Goal: Task Accomplishment & Management: Manage account settings

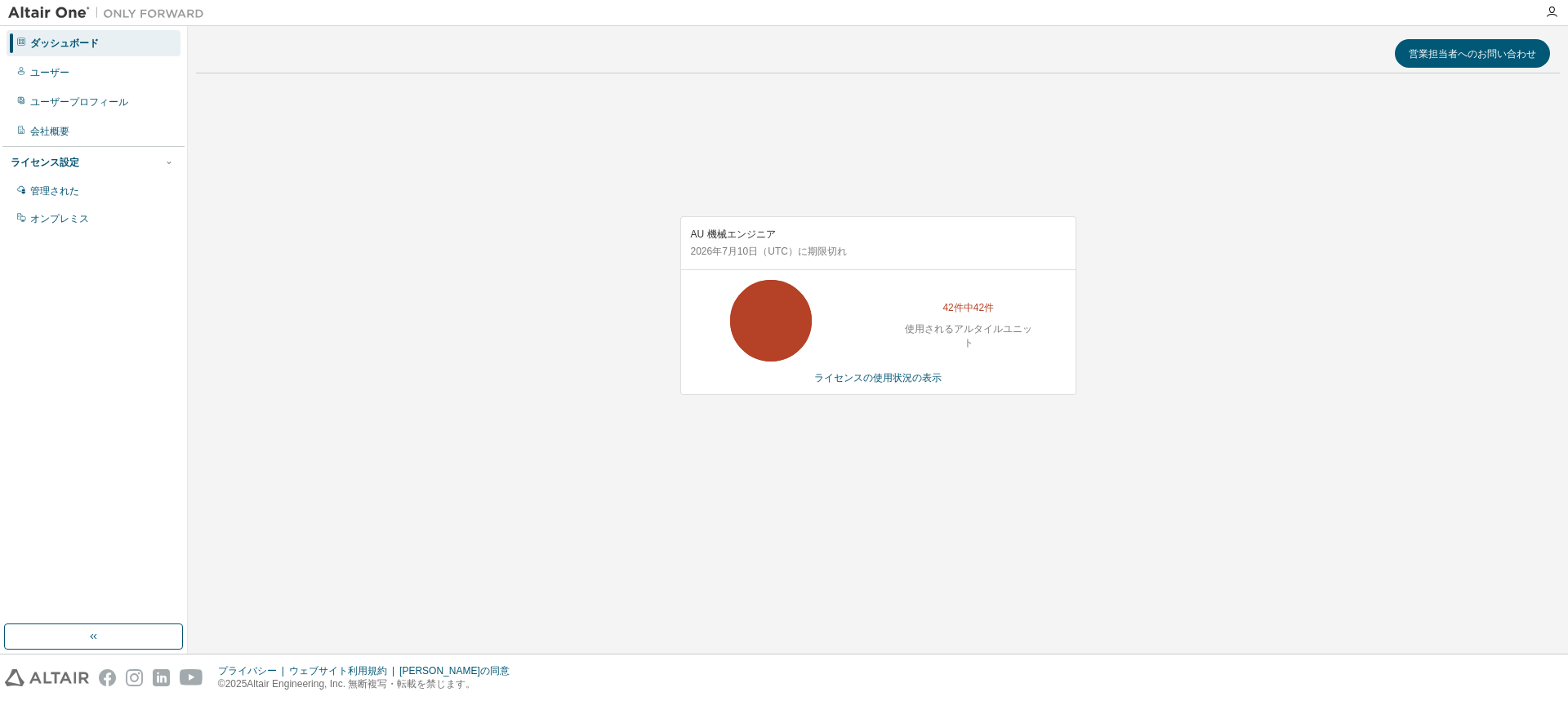
click at [87, 44] on font "ダッシュボード" at bounding box center [64, 44] width 69 height 12
click at [69, 69] on font "ユーザー" at bounding box center [50, 73] width 39 height 12
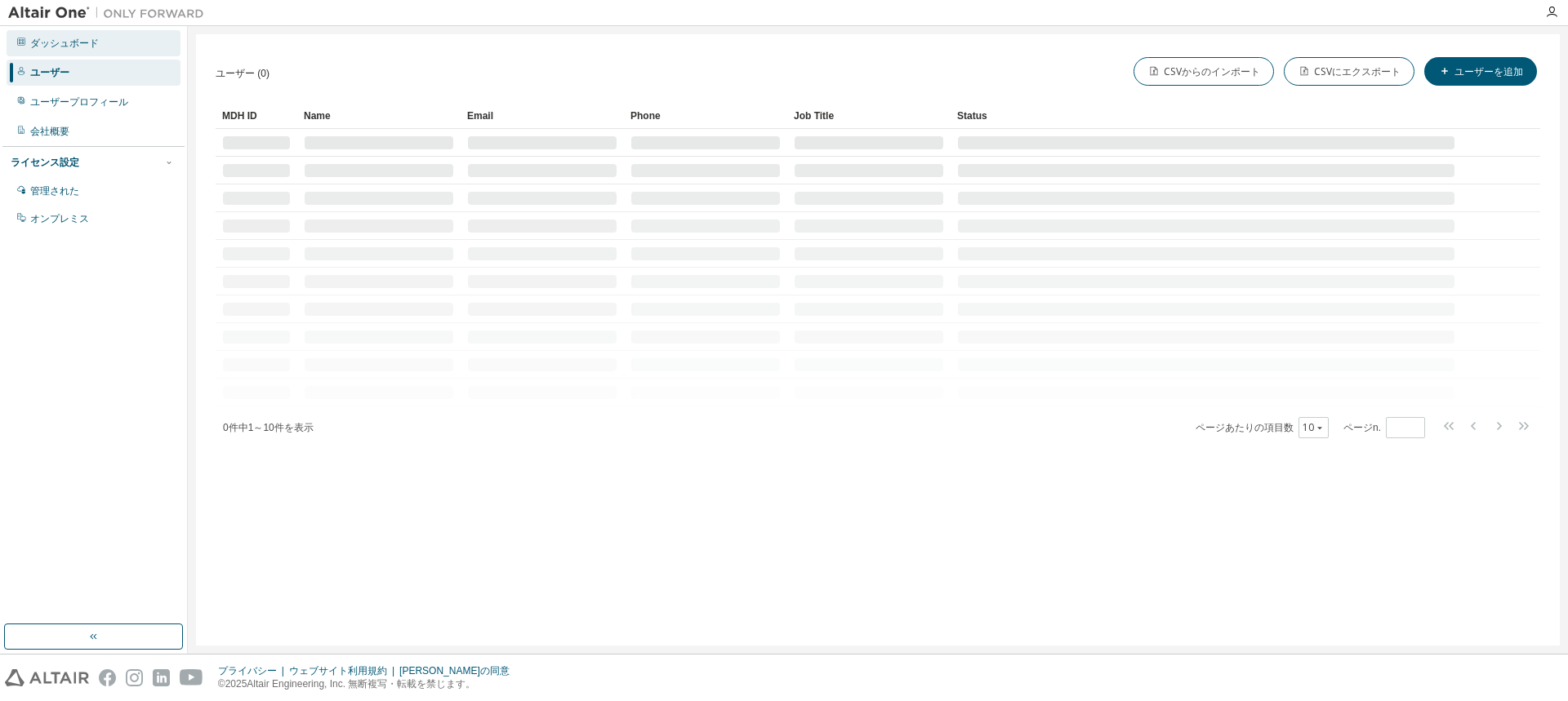
click at [89, 44] on font "ダッシュボード" at bounding box center [64, 44] width 69 height 12
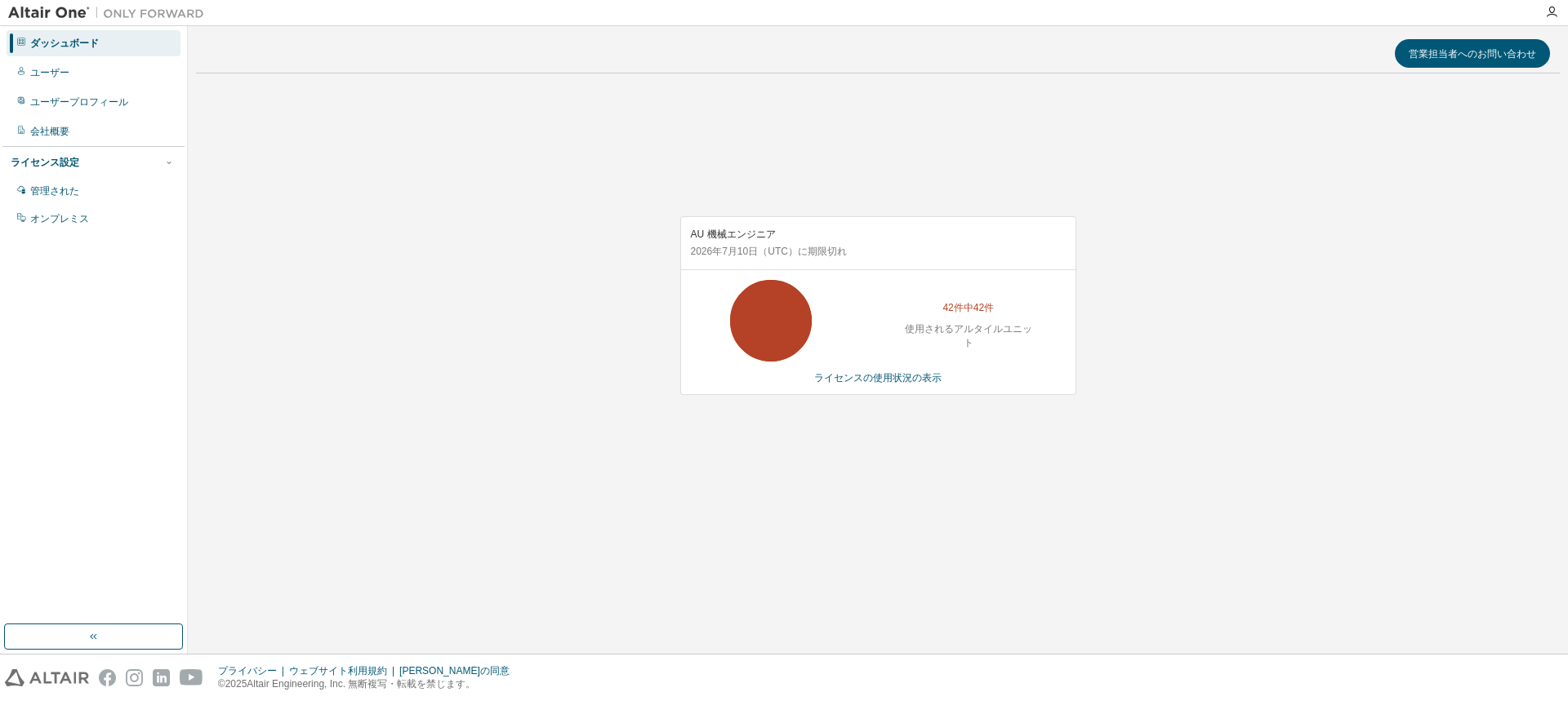
click at [773, 438] on div "AU 機械エンジニア 2026年7月10日 （UTC） に期限切れ 42件中42件 使用されるアルタイルユニット ライセンスの使用状況の表示" at bounding box center [878, 314] width 1364 height 456
click at [885, 369] on div "AU 機械エンジニア 2026年7月10日 （UTC） に期限切れ 42件中42件 使用されるアルタイルユニット ライセンスの使用状況の表示" at bounding box center [878, 305] width 396 height 178
click at [887, 379] on font "ライセンスの使用状況の表示" at bounding box center [877, 378] width 127 height 12
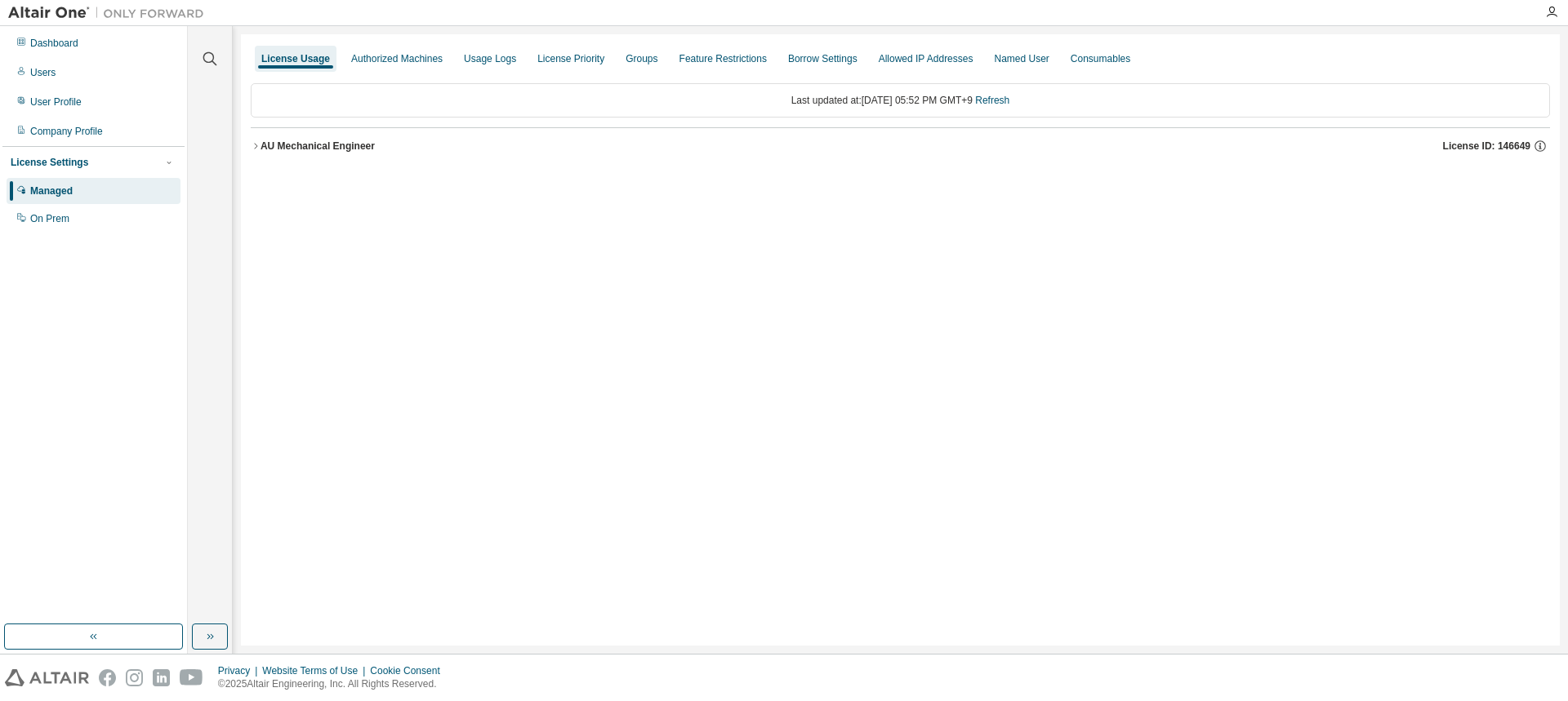
click at [324, 143] on div "AU Mechanical Engineer" at bounding box center [318, 146] width 115 height 13
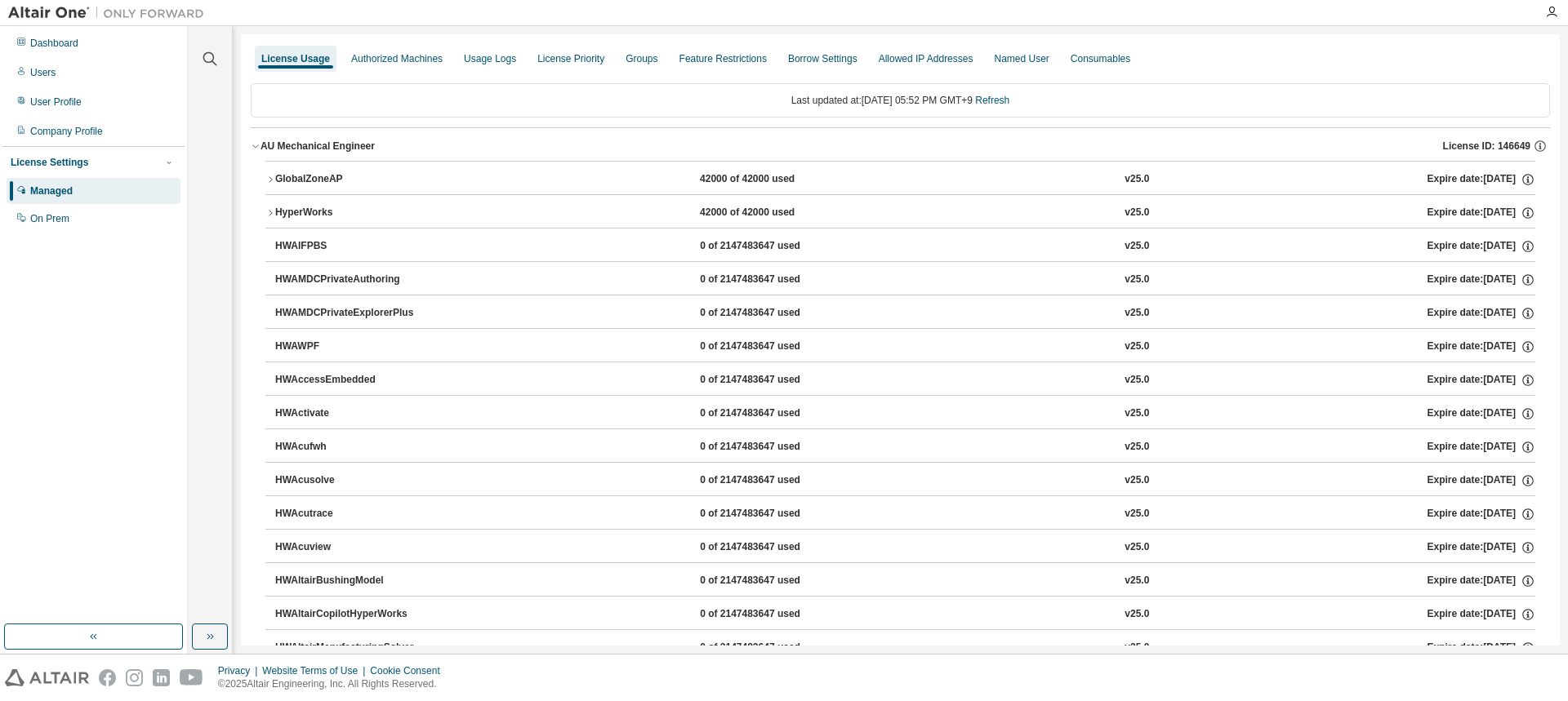
click at [314, 183] on div "GlobalZoneAP" at bounding box center [348, 179] width 147 height 15
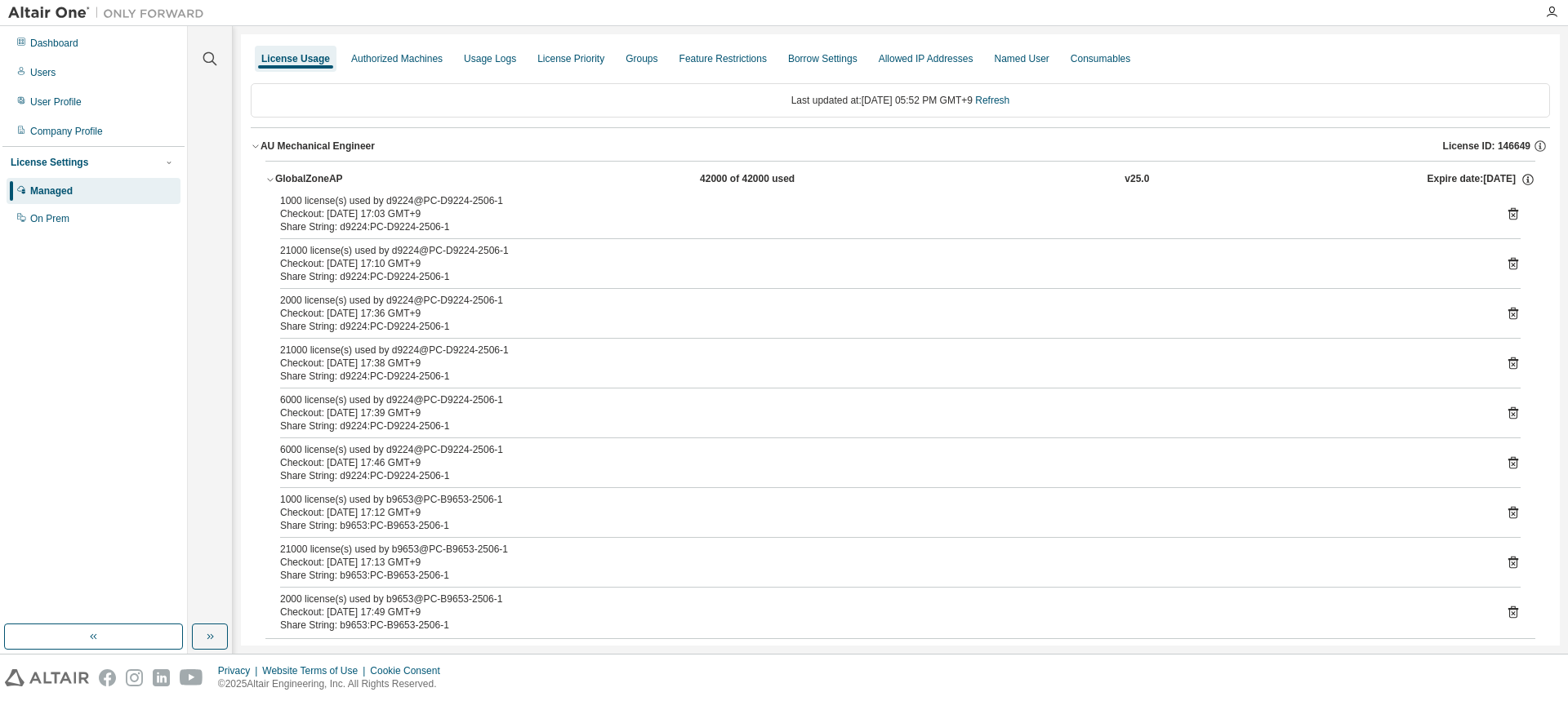
click at [413, 225] on div "Share String: d9224:PC-D9224-2506-1" at bounding box center [880, 227] width 1201 height 13
click at [431, 261] on div "Checkout: [DATE] 17:10 GMT+9" at bounding box center [880, 263] width 1201 height 13
click at [1506, 265] on icon at bounding box center [1513, 263] width 15 height 15
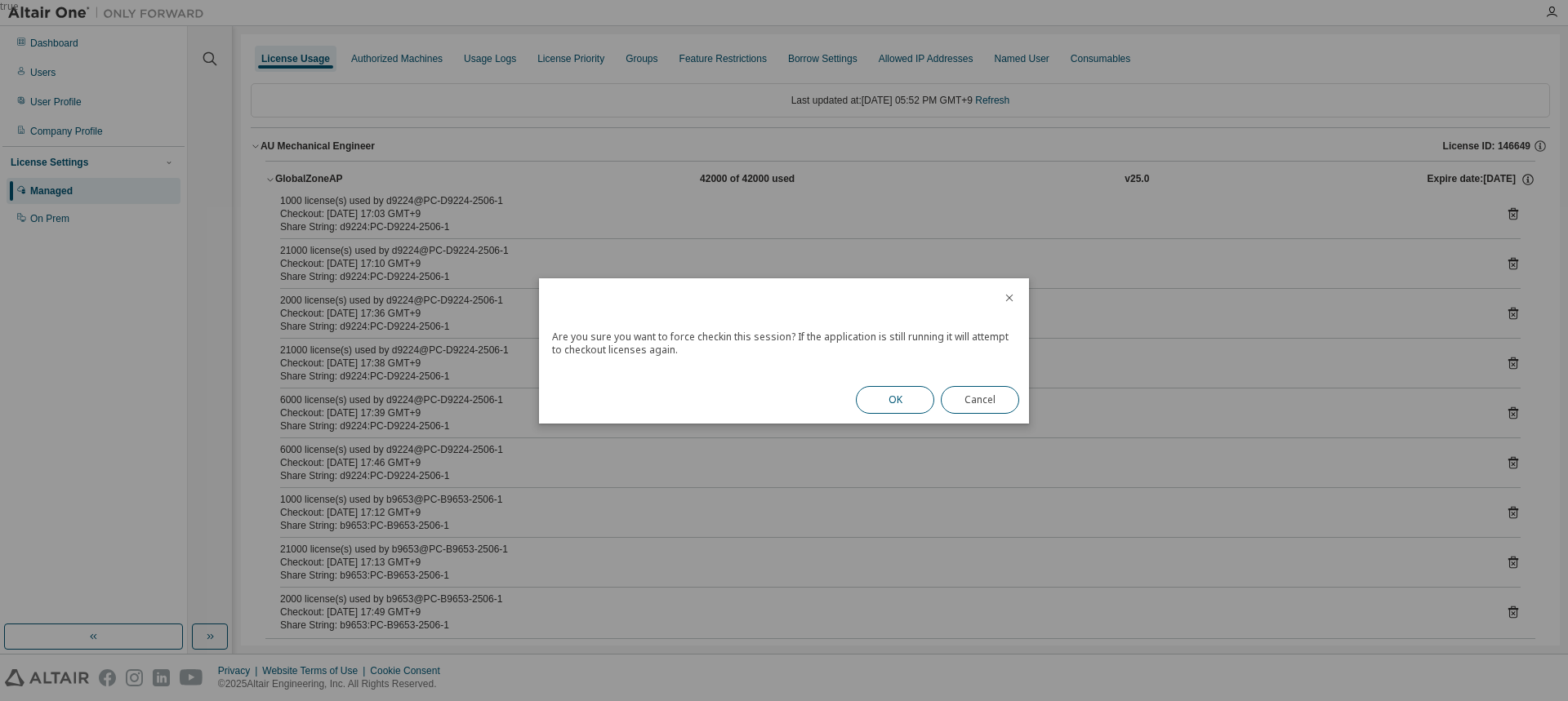
click at [896, 402] on button "OK" at bounding box center [895, 400] width 79 height 28
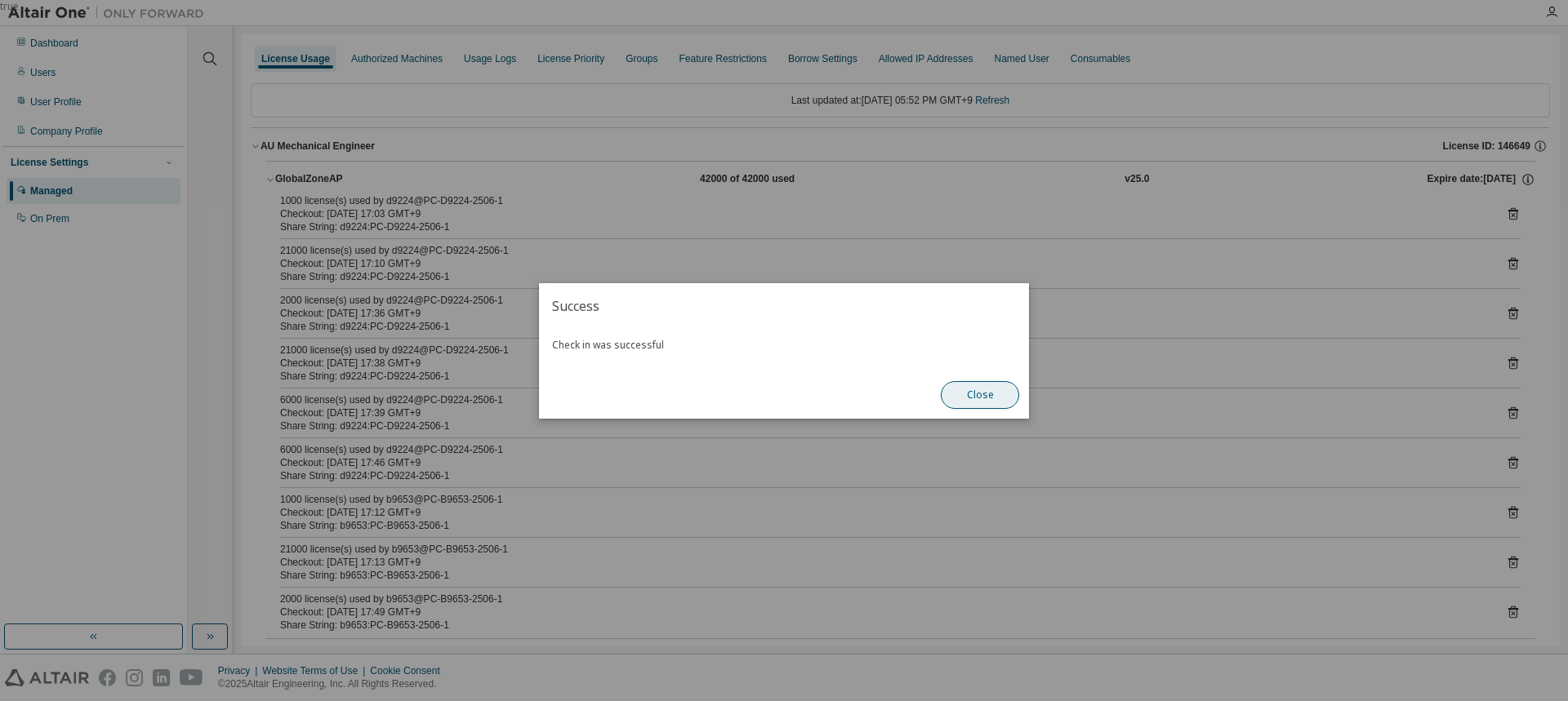
click at [1004, 390] on button "Close" at bounding box center [980, 395] width 79 height 28
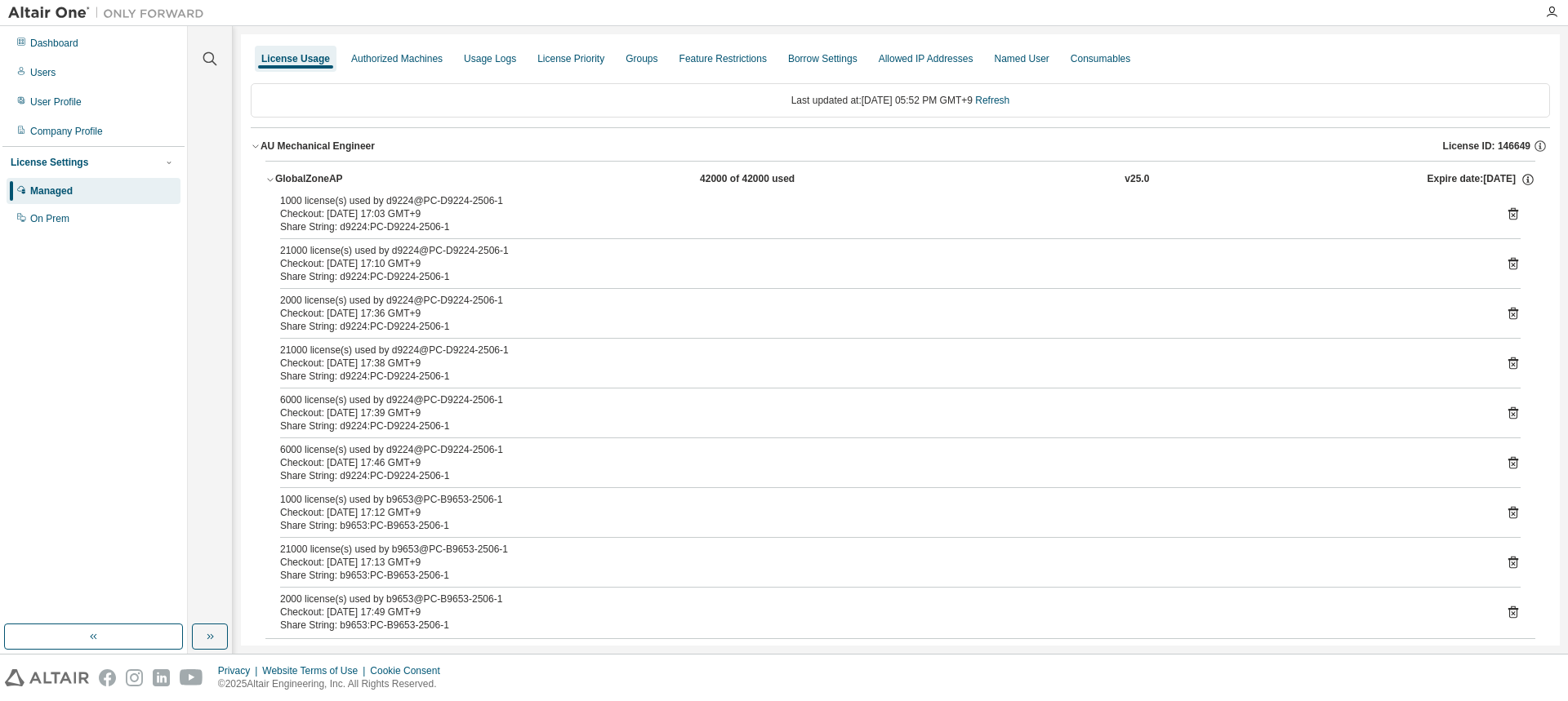
click at [492, 317] on div "Checkout: [DATE] 17:36 GMT+9" at bounding box center [880, 313] width 1201 height 13
click at [1506, 315] on icon at bounding box center [1513, 313] width 15 height 15
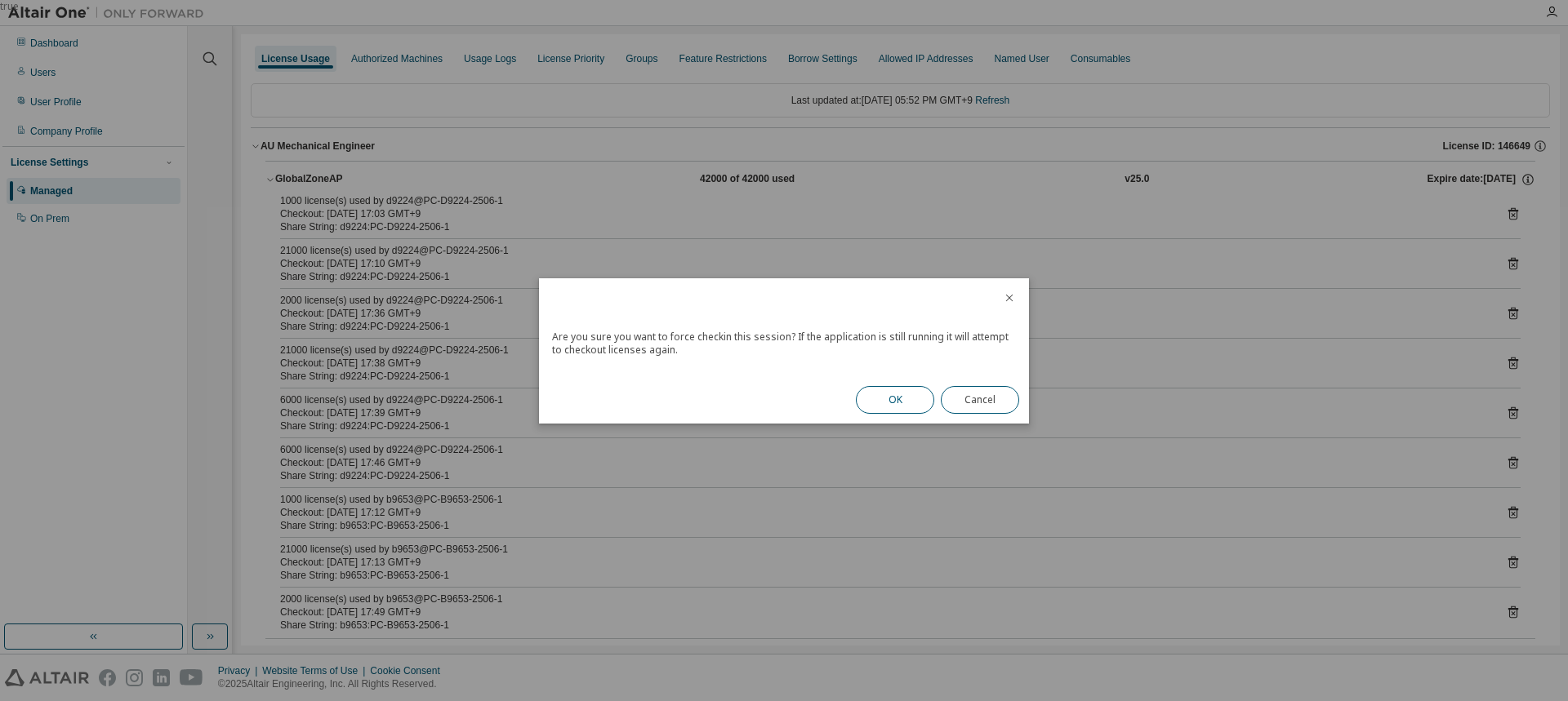
click at [886, 390] on button "OK" at bounding box center [895, 400] width 79 height 28
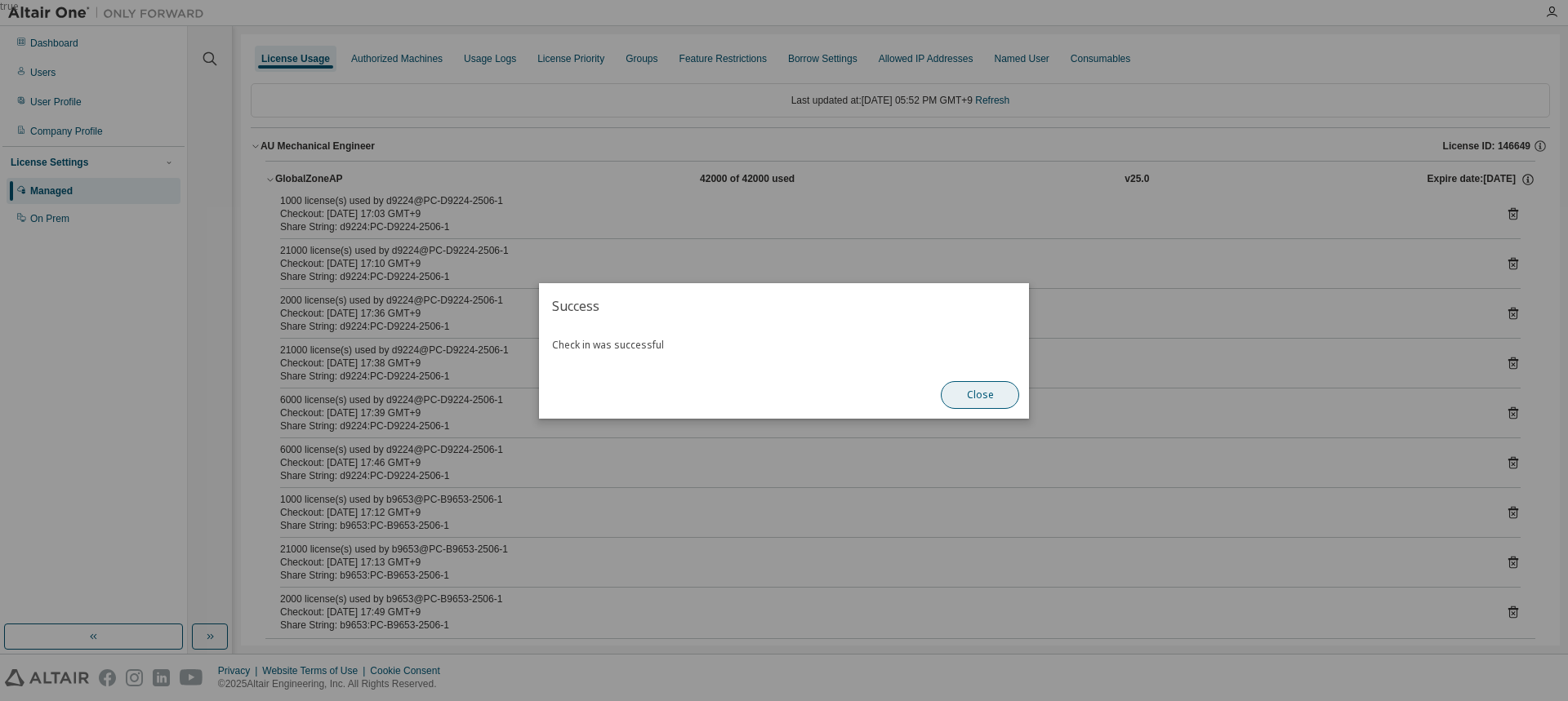
click at [999, 401] on button "Close" at bounding box center [980, 395] width 79 height 28
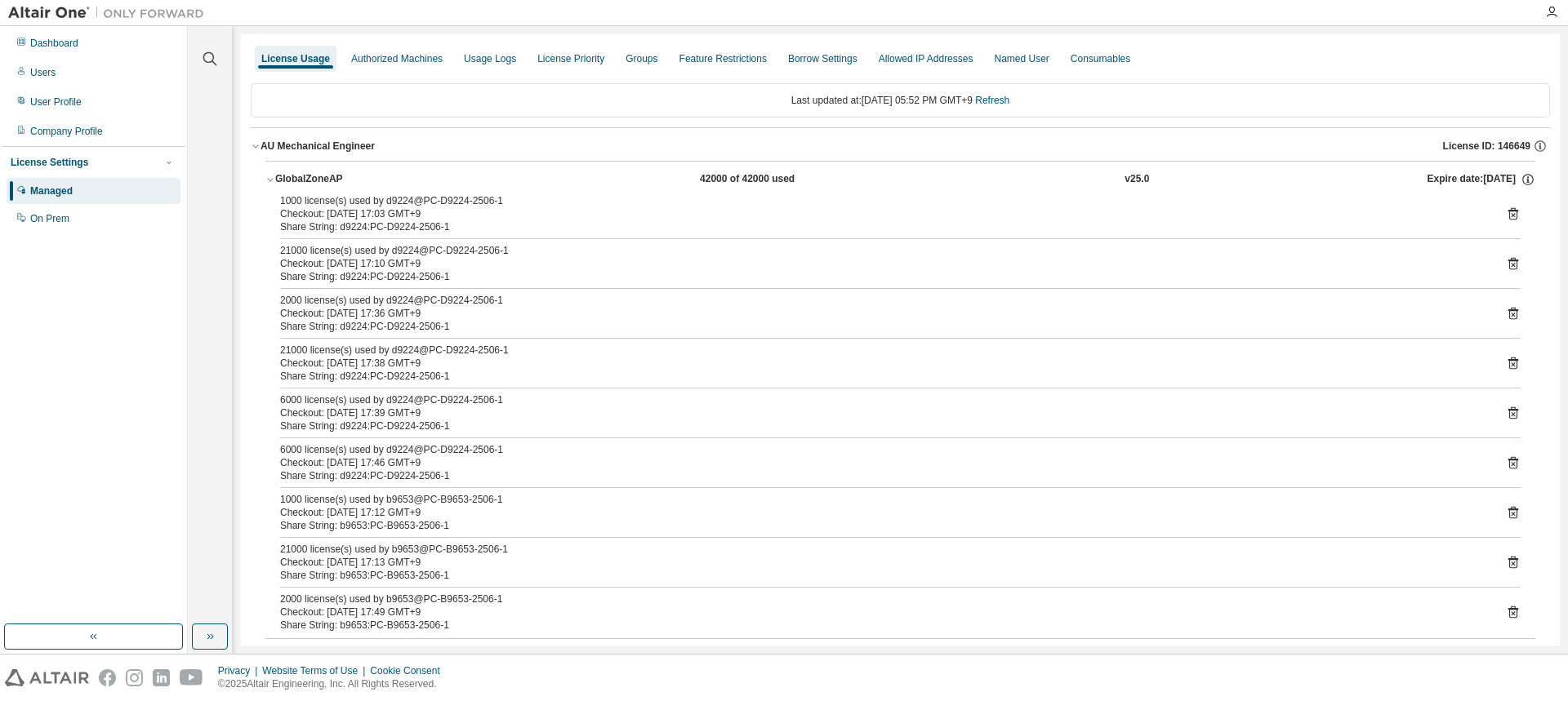
click at [1512, 217] on icon at bounding box center [1514, 215] width 4 height 4
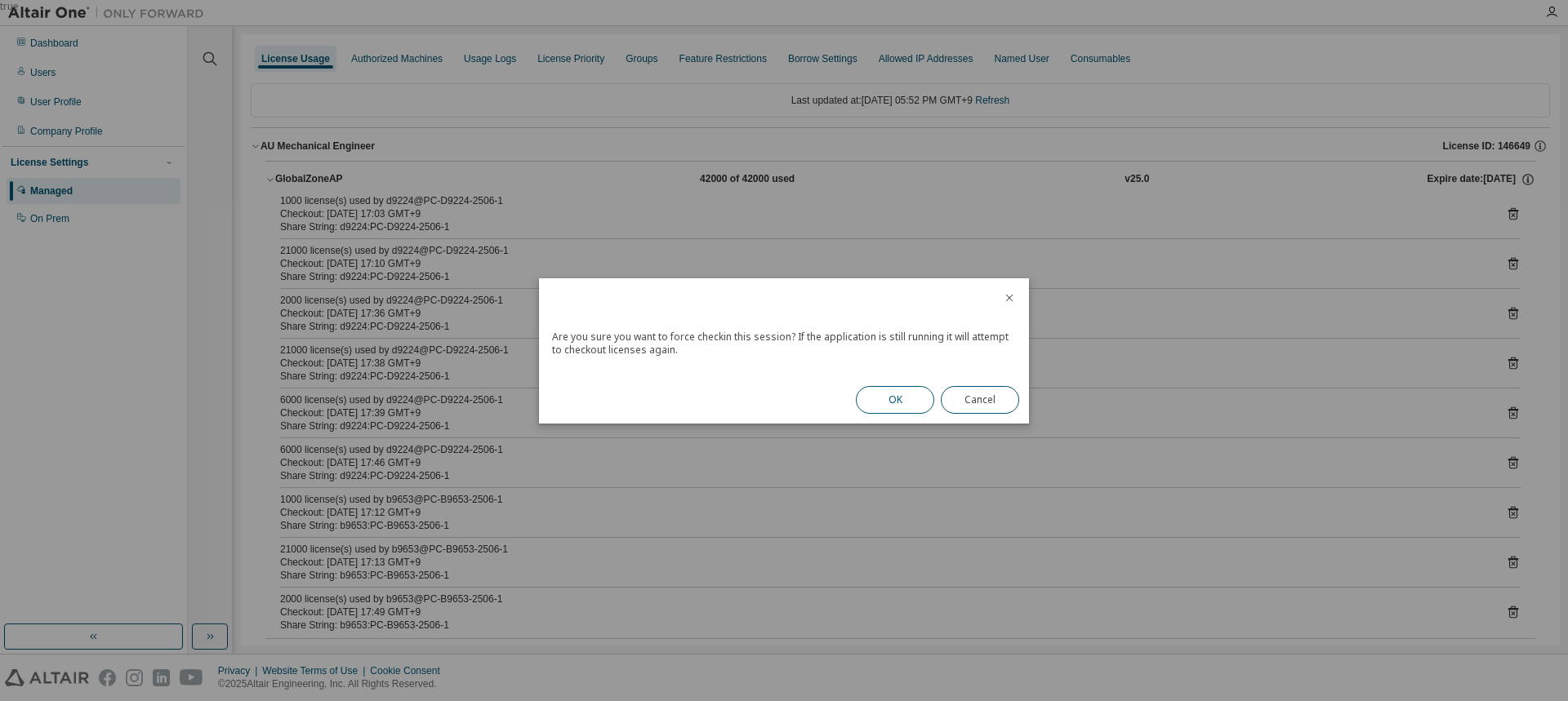
click at [896, 402] on button "OK" at bounding box center [895, 400] width 79 height 28
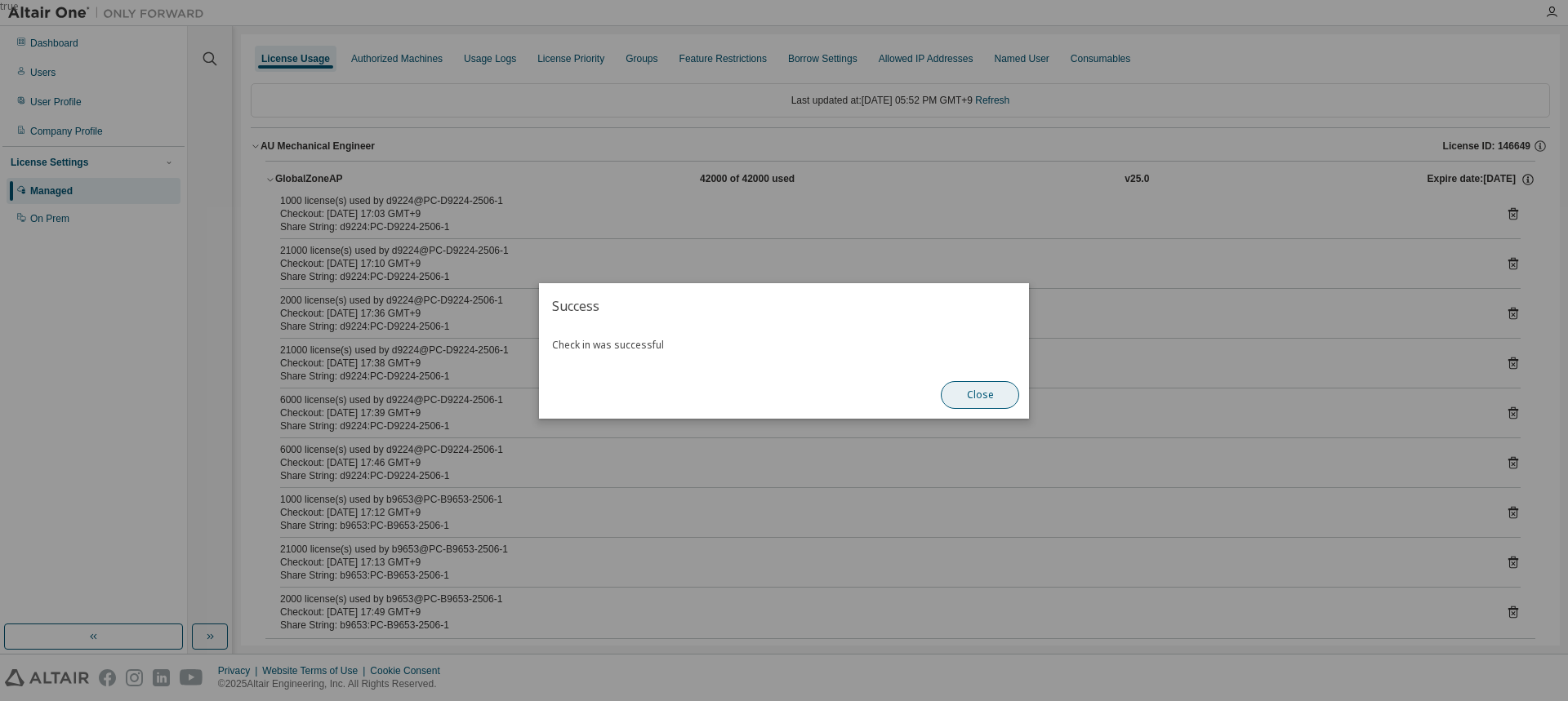
click at [985, 392] on button "Close" at bounding box center [980, 395] width 79 height 28
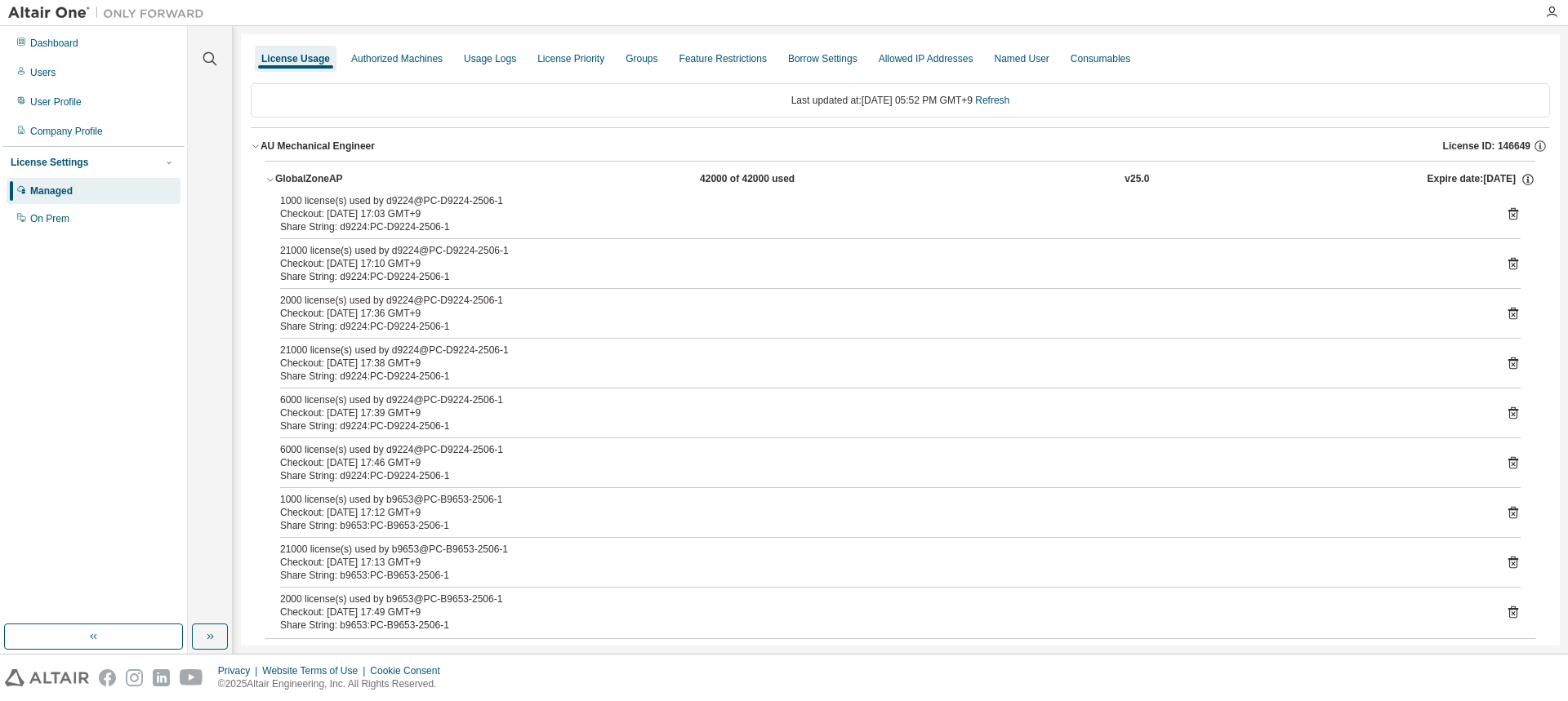
scroll to position [82, 0]
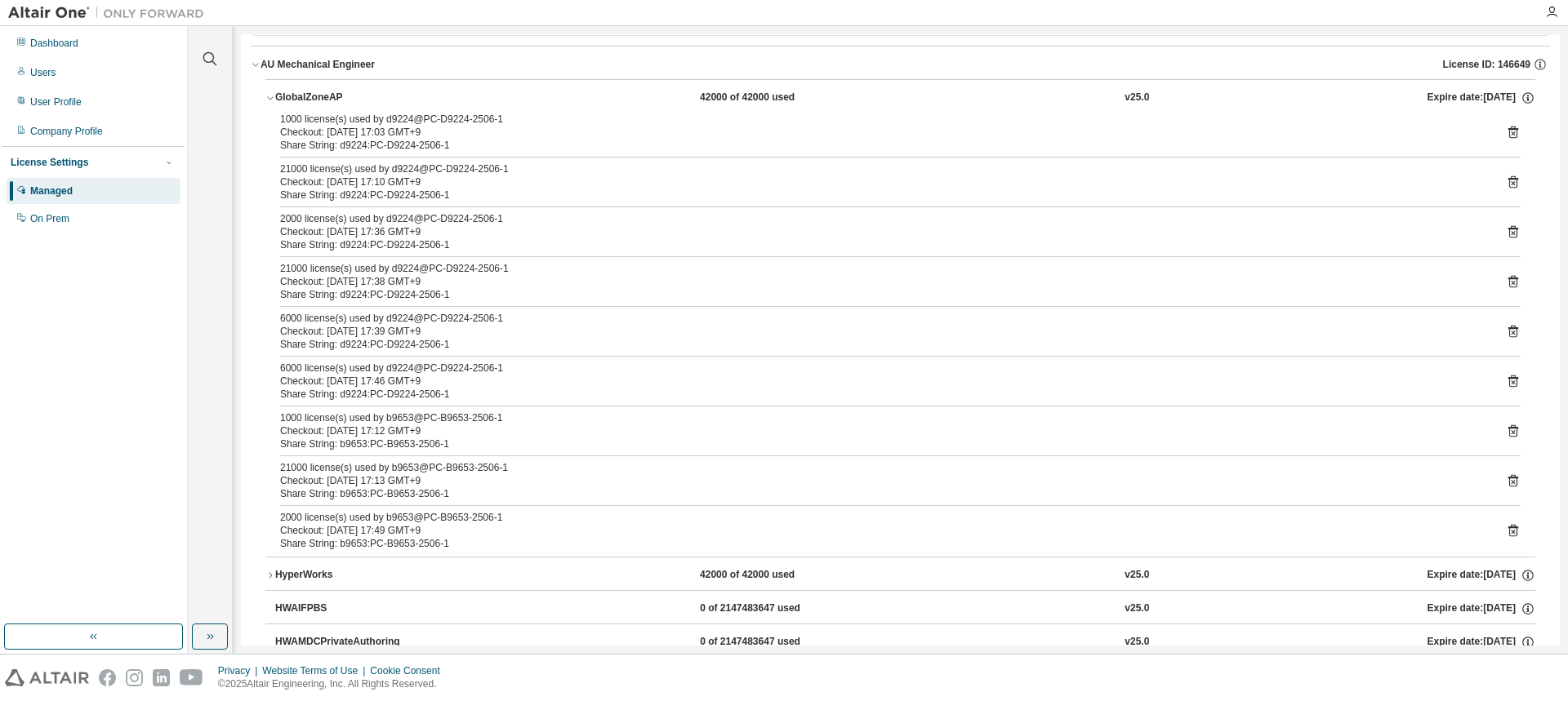
click at [1507, 139] on icon at bounding box center [1513, 131] width 15 height 15
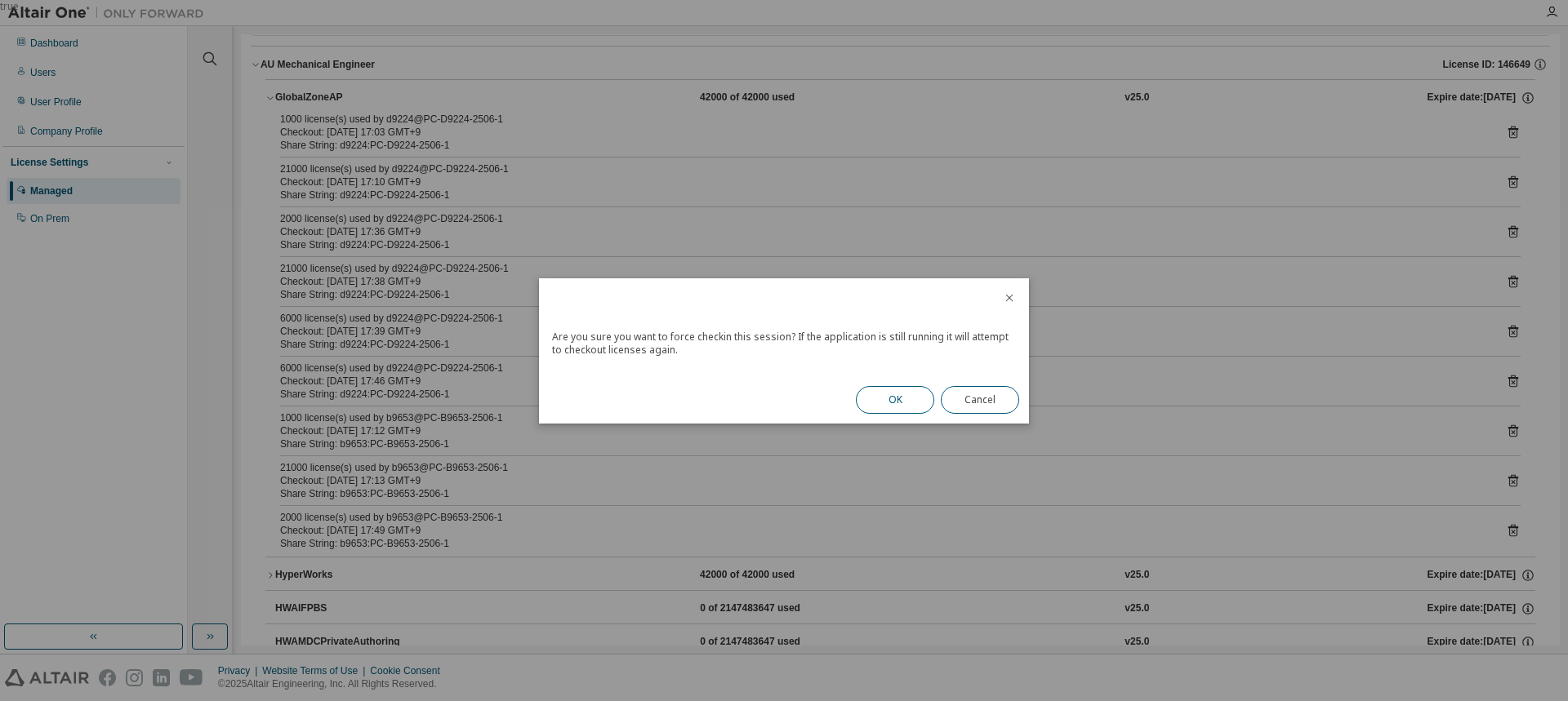
click at [900, 403] on button "OK" at bounding box center [895, 400] width 79 height 28
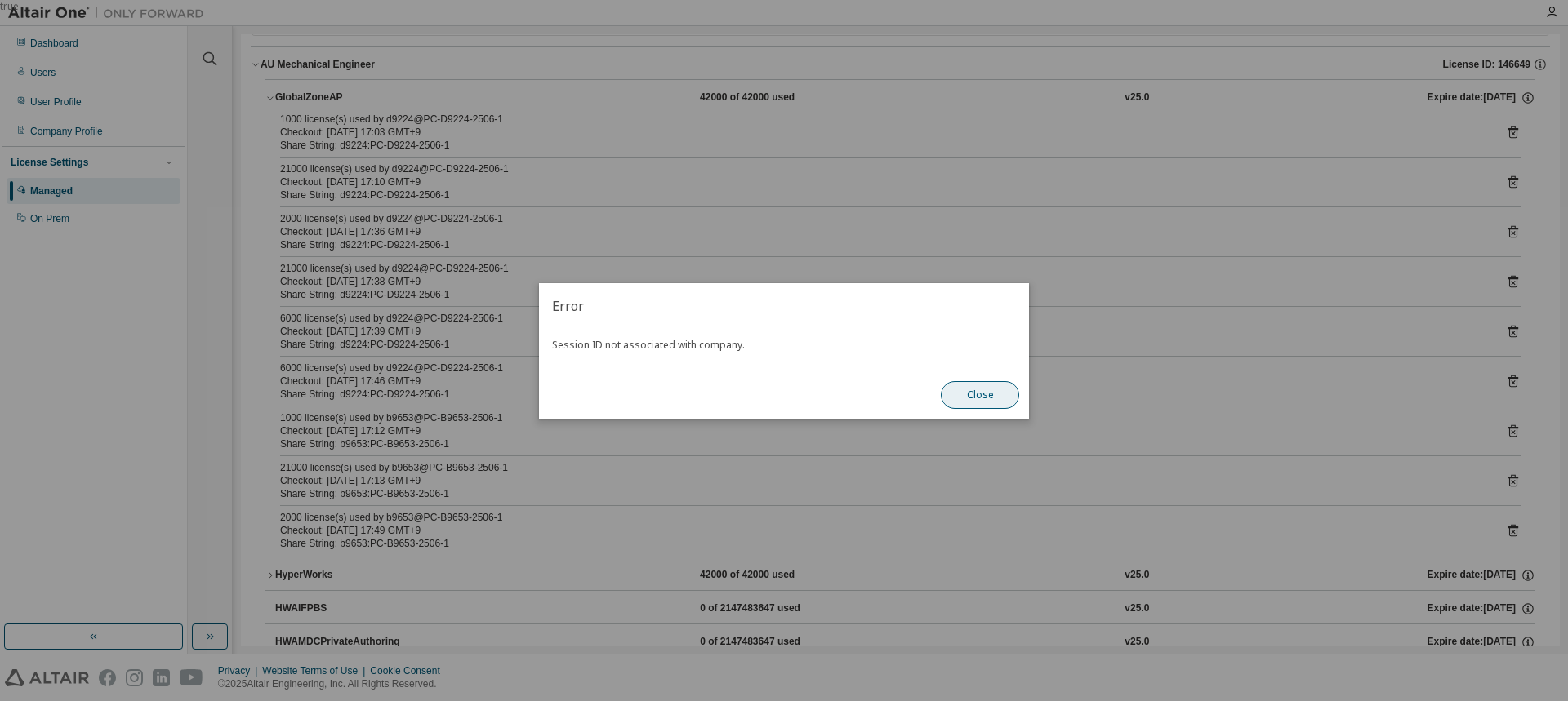
click at [1007, 386] on button "Close" at bounding box center [980, 395] width 79 height 28
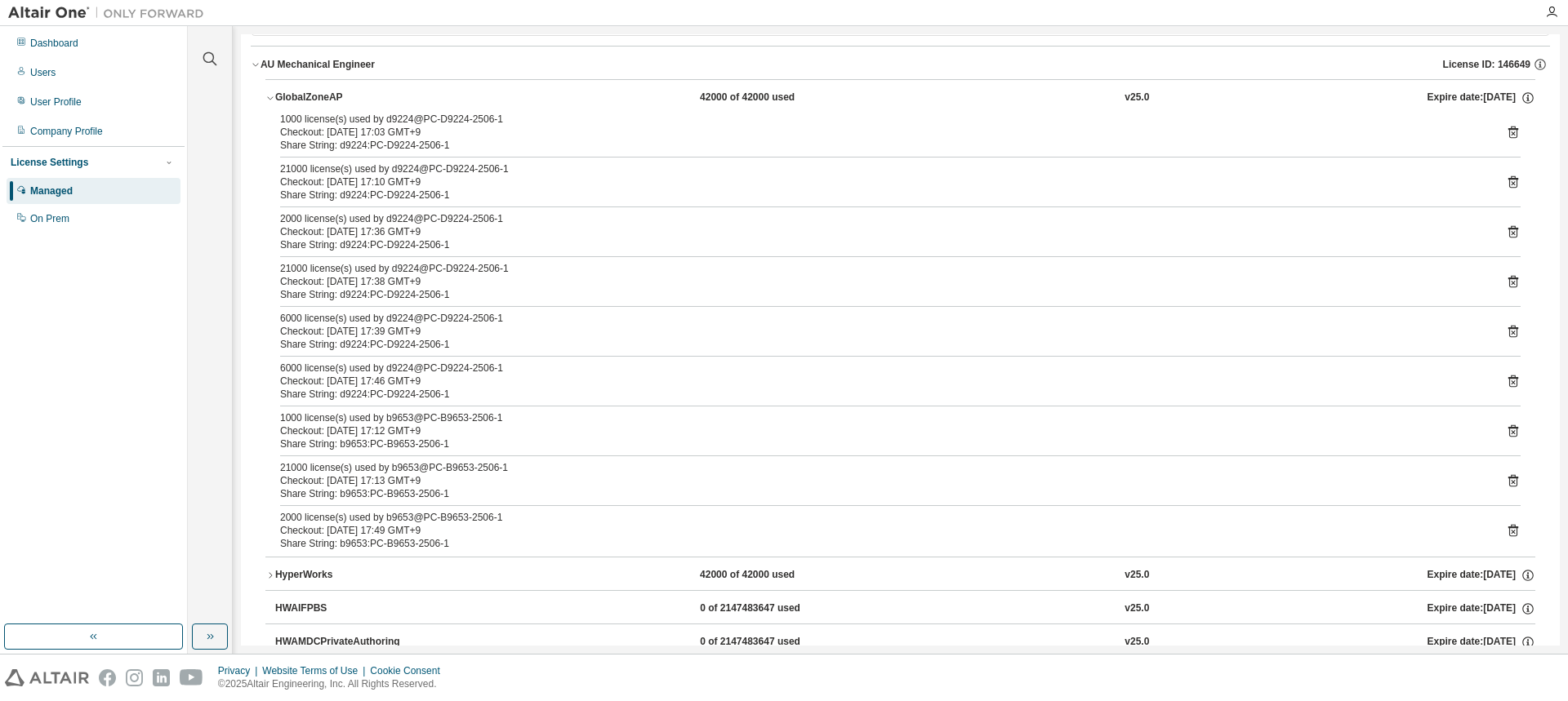
click at [1509, 185] on icon at bounding box center [1514, 182] width 10 height 13
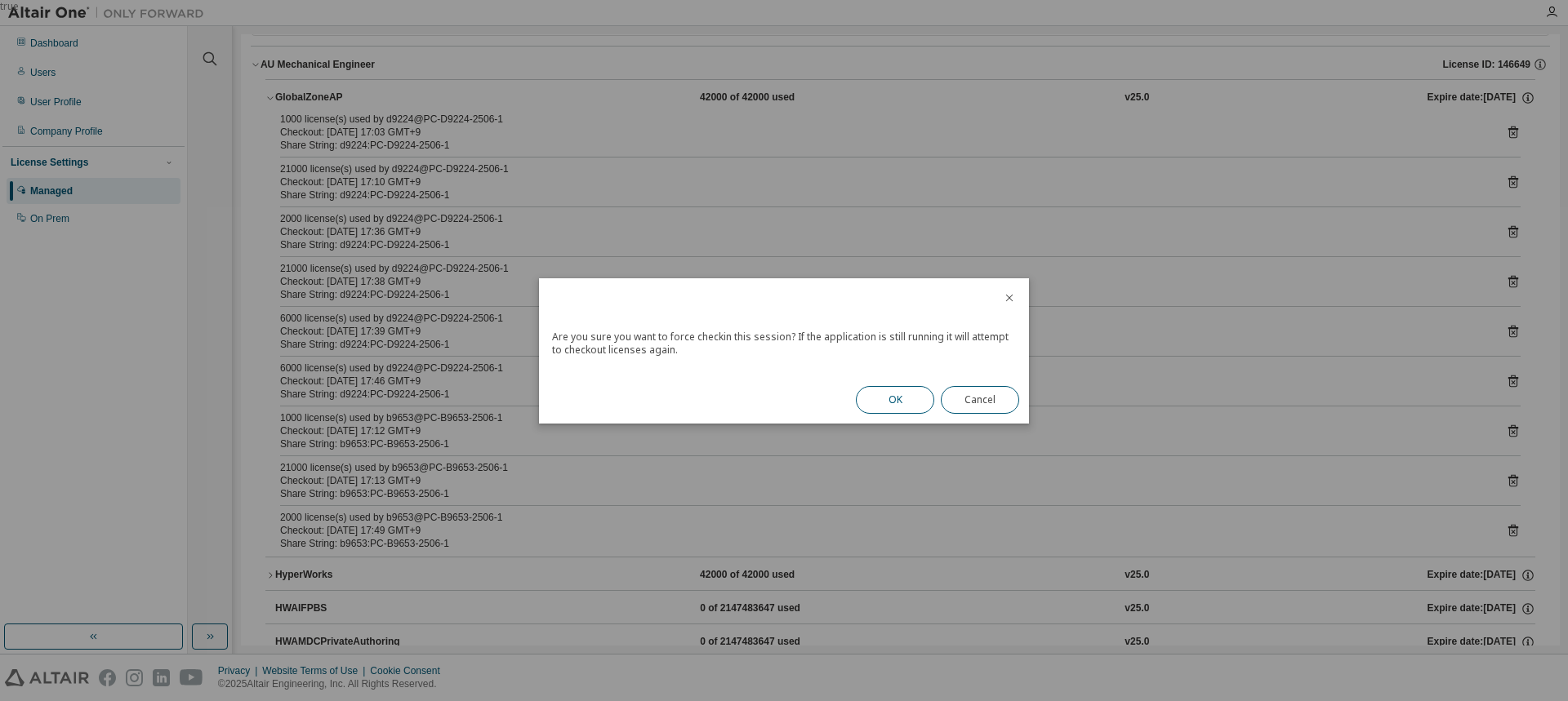
click at [906, 403] on button "OK" at bounding box center [895, 400] width 79 height 28
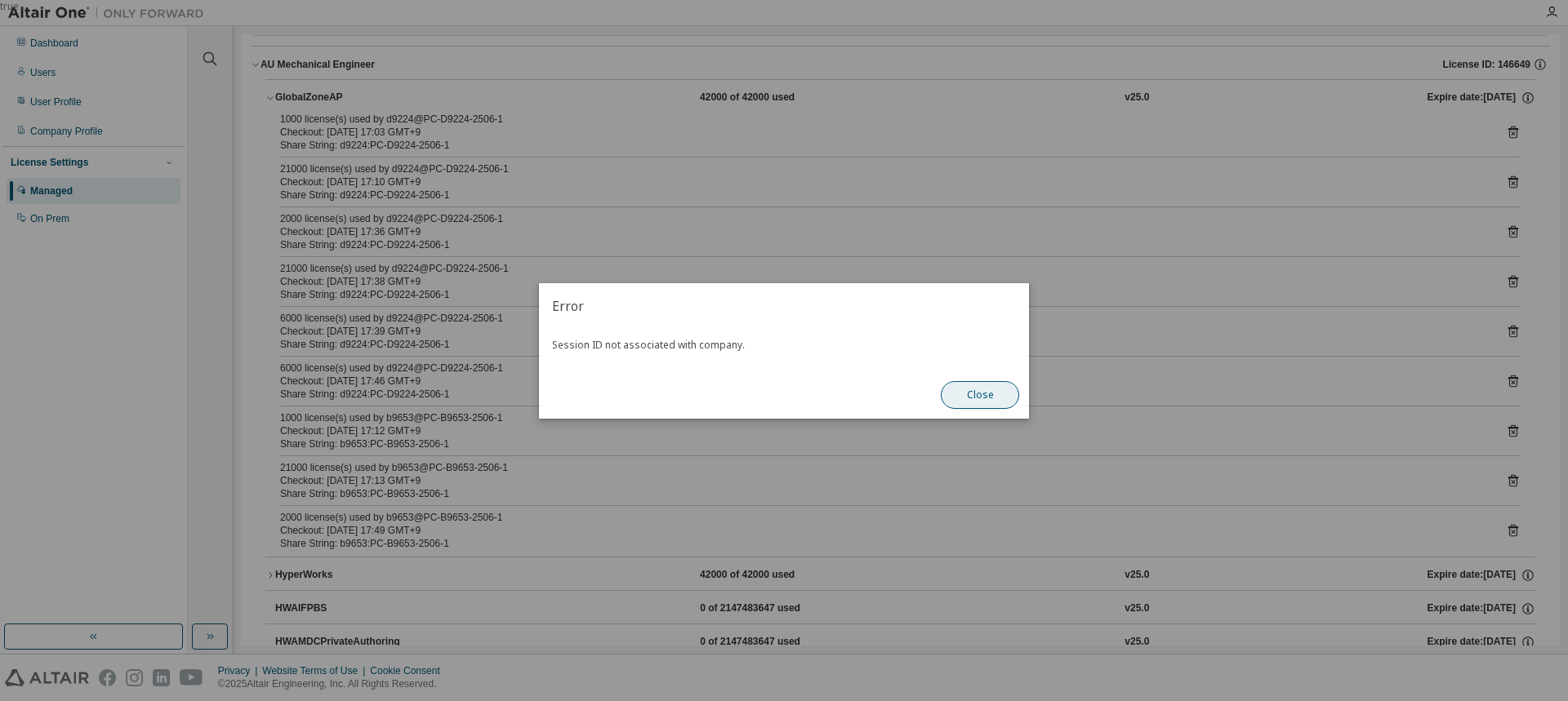
click at [963, 394] on button "Close" at bounding box center [980, 395] width 79 height 28
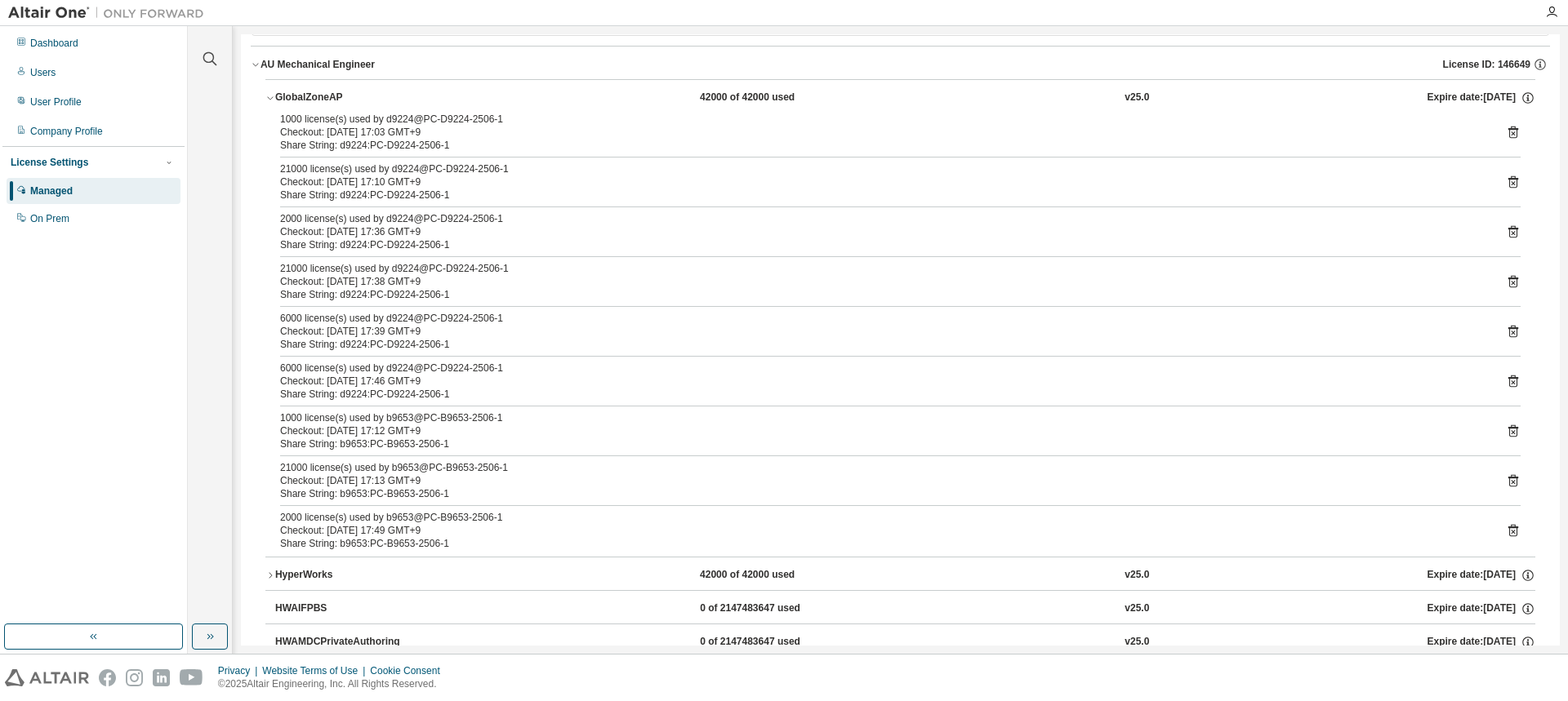
click at [67, 195] on div "Managed" at bounding box center [52, 191] width 43 height 13
click at [70, 34] on div "Dashboard" at bounding box center [93, 43] width 174 height 26
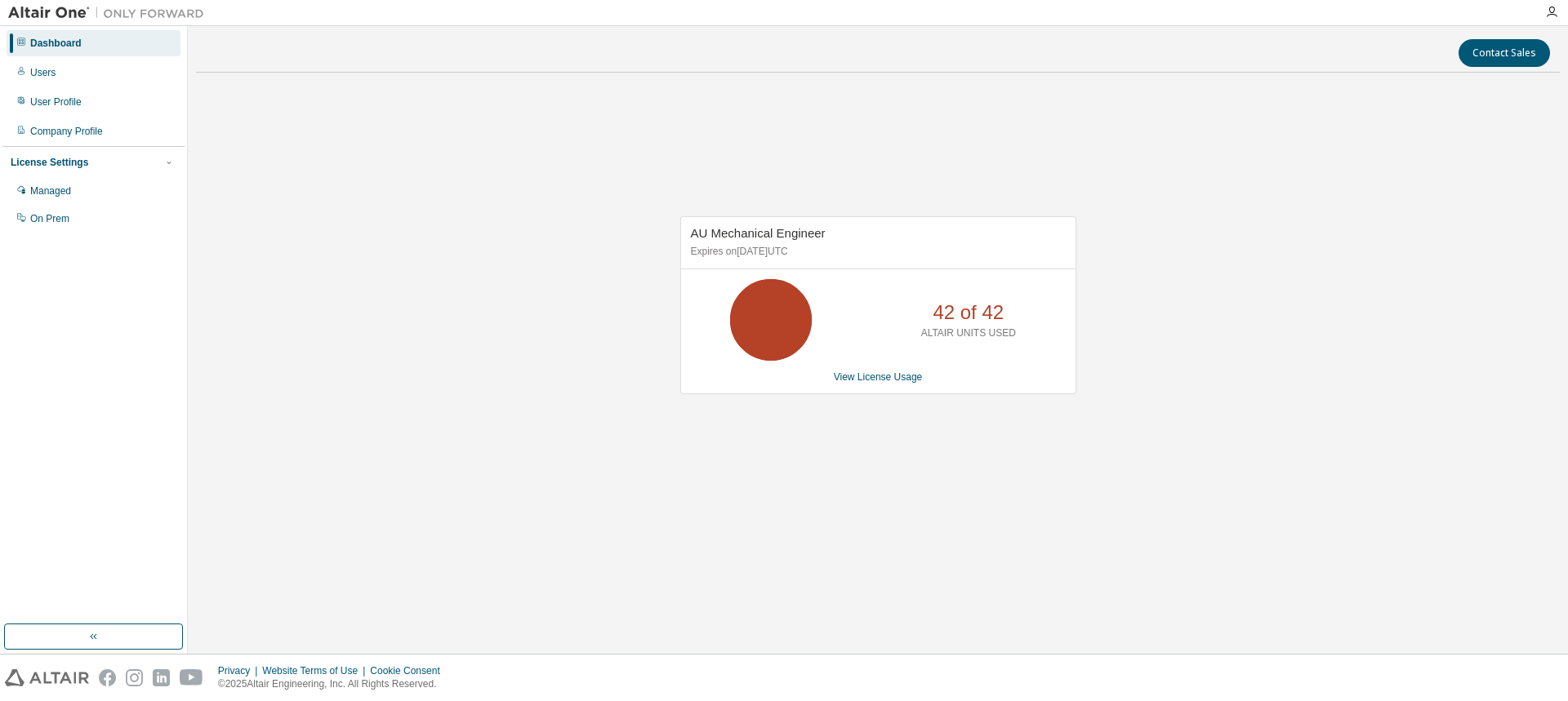
drag, startPoint x: 532, startPoint y: 335, endPoint x: 549, endPoint y: 335, distance: 17.0
click at [533, 335] on div "AU Mechanical Engineer Expires on [DATE] UTC 42 of 42 ALTAIR UNITS USED View Li…" at bounding box center [878, 313] width 1364 height 456
click at [877, 380] on link "View License Usage" at bounding box center [878, 377] width 89 height 12
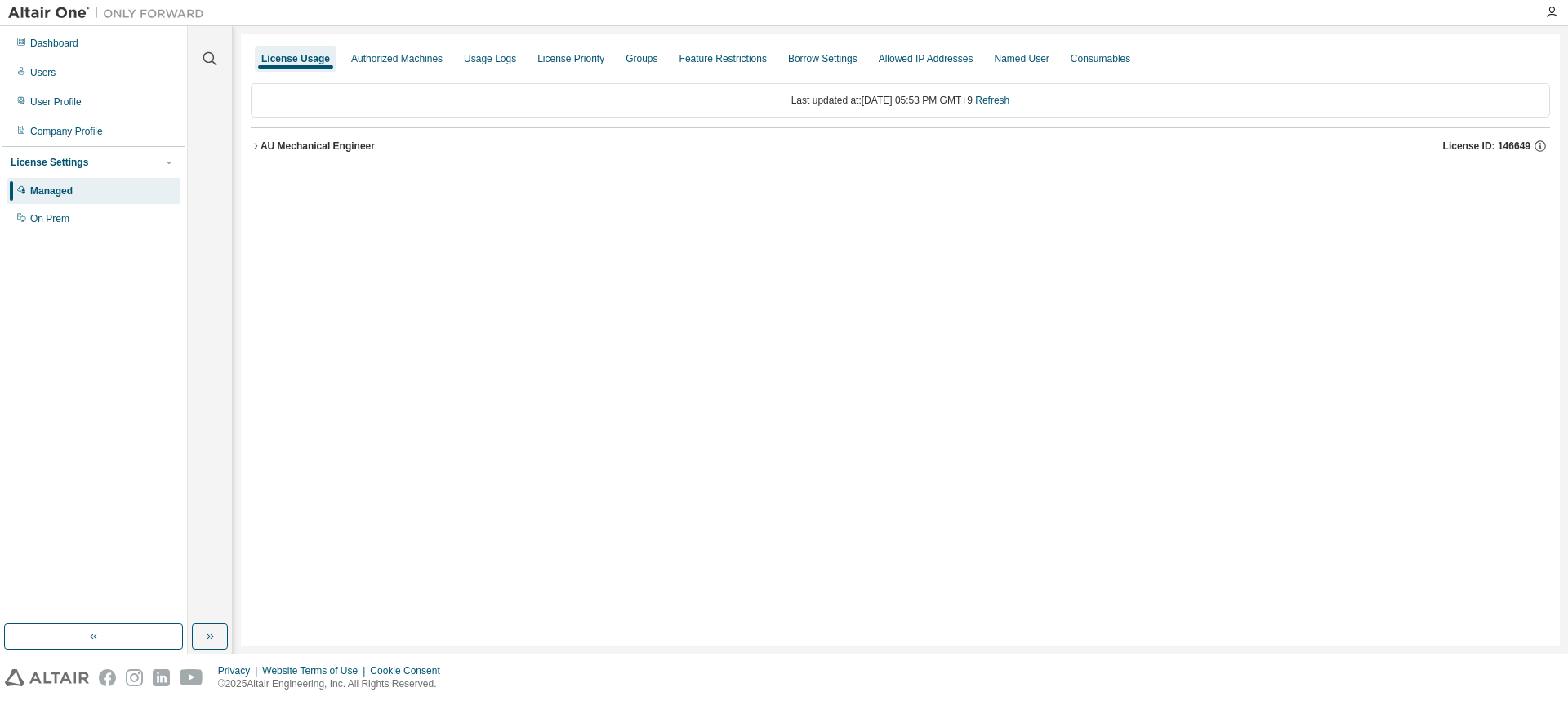
click at [259, 151] on icon "button" at bounding box center [256, 146] width 10 height 10
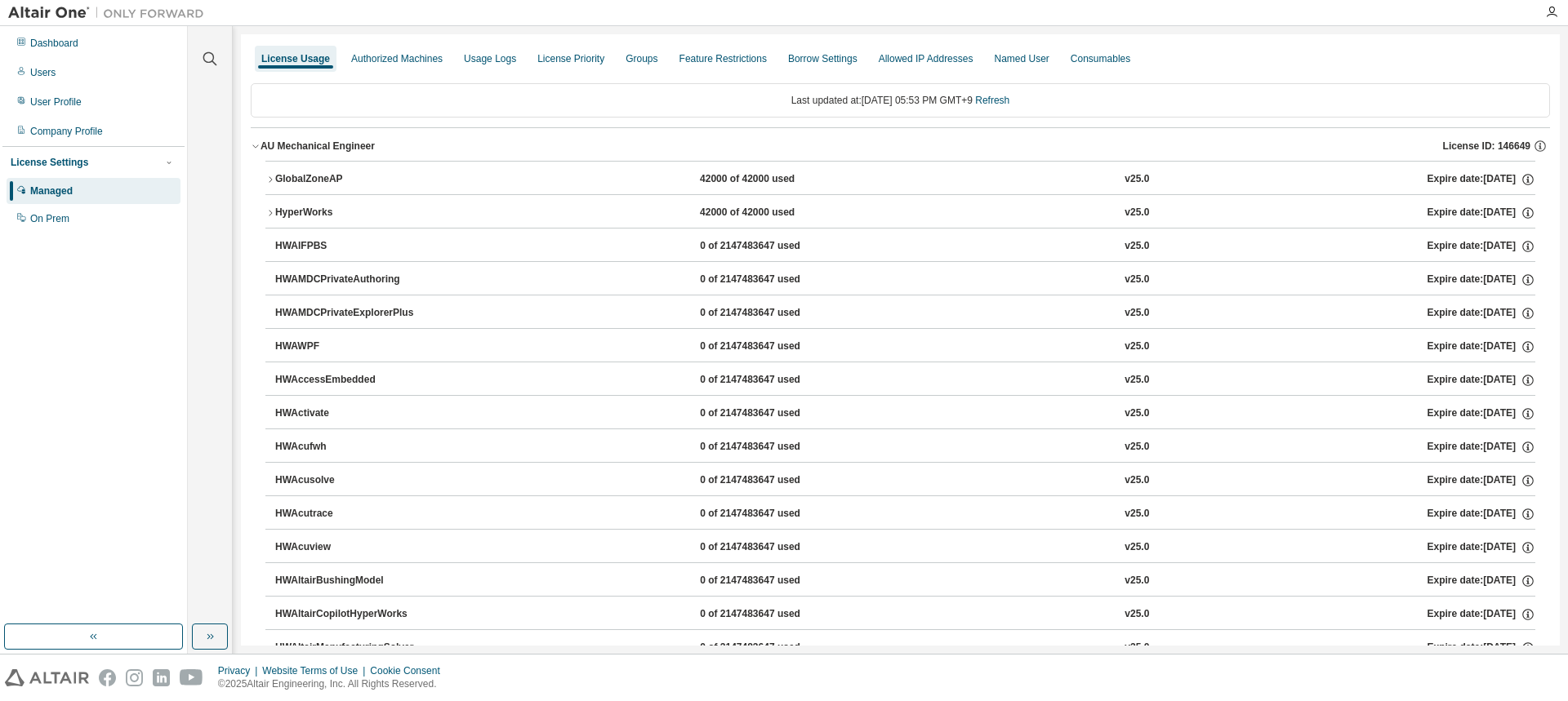
click at [308, 181] on div "GlobalZoneAP" at bounding box center [348, 179] width 147 height 15
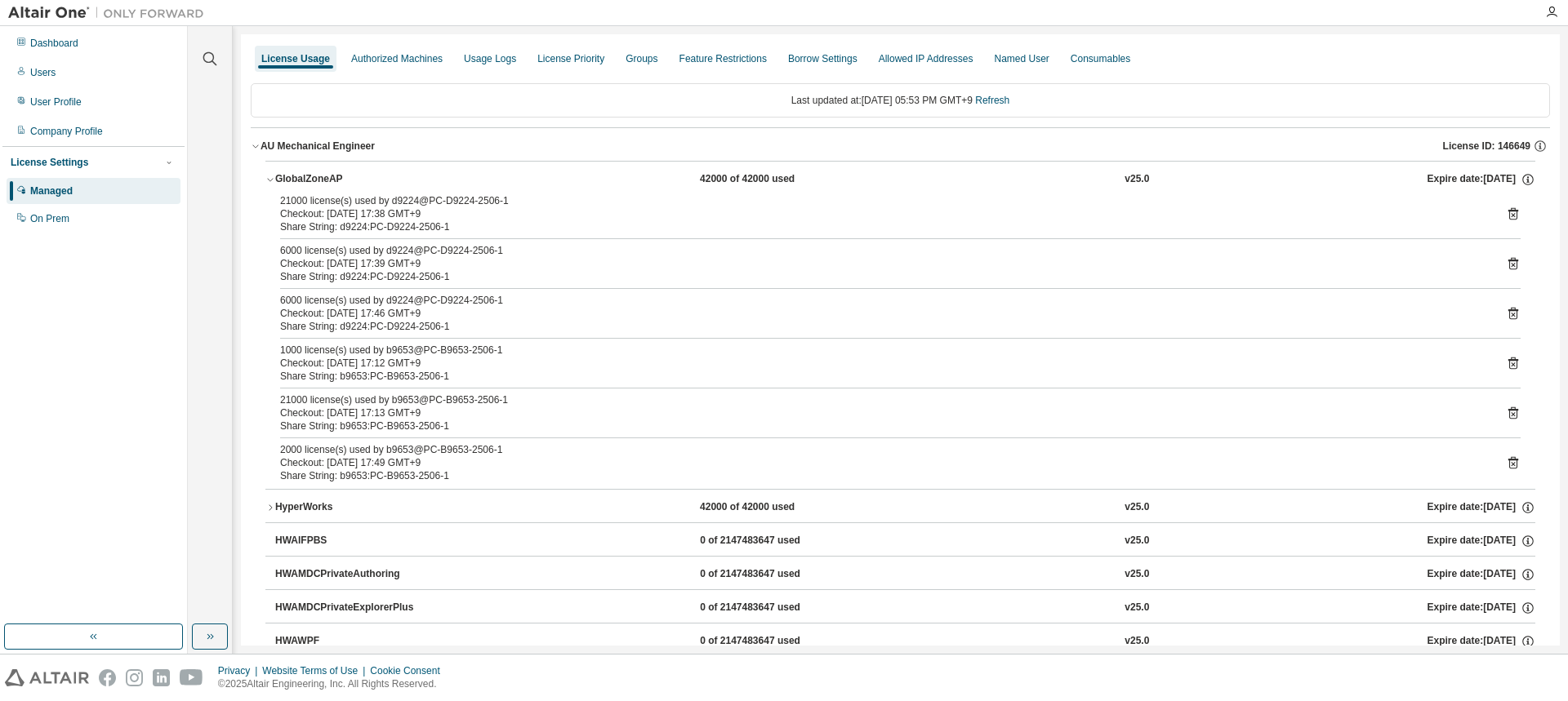
click at [1511, 214] on icon at bounding box center [1513, 213] width 15 height 15
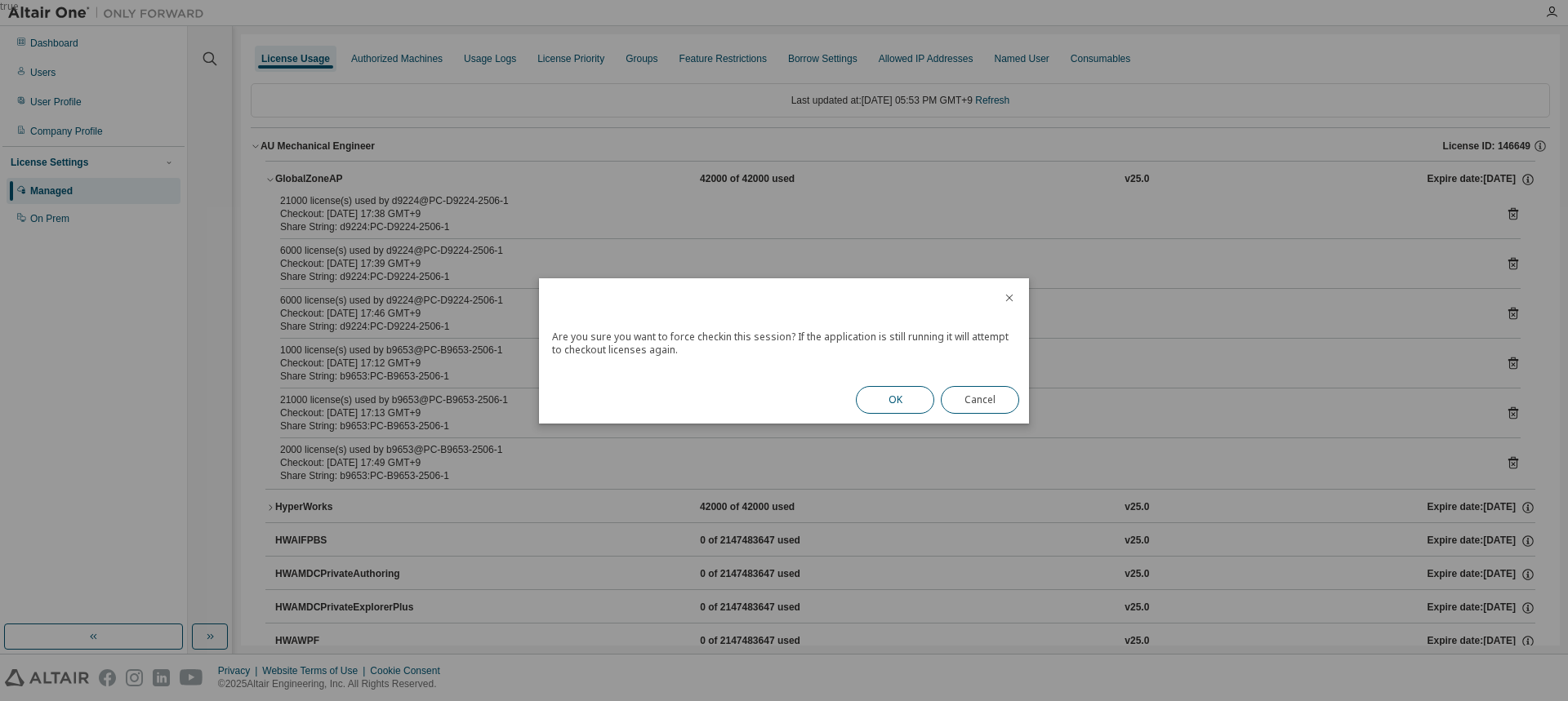
click at [874, 394] on button "OK" at bounding box center [895, 400] width 79 height 28
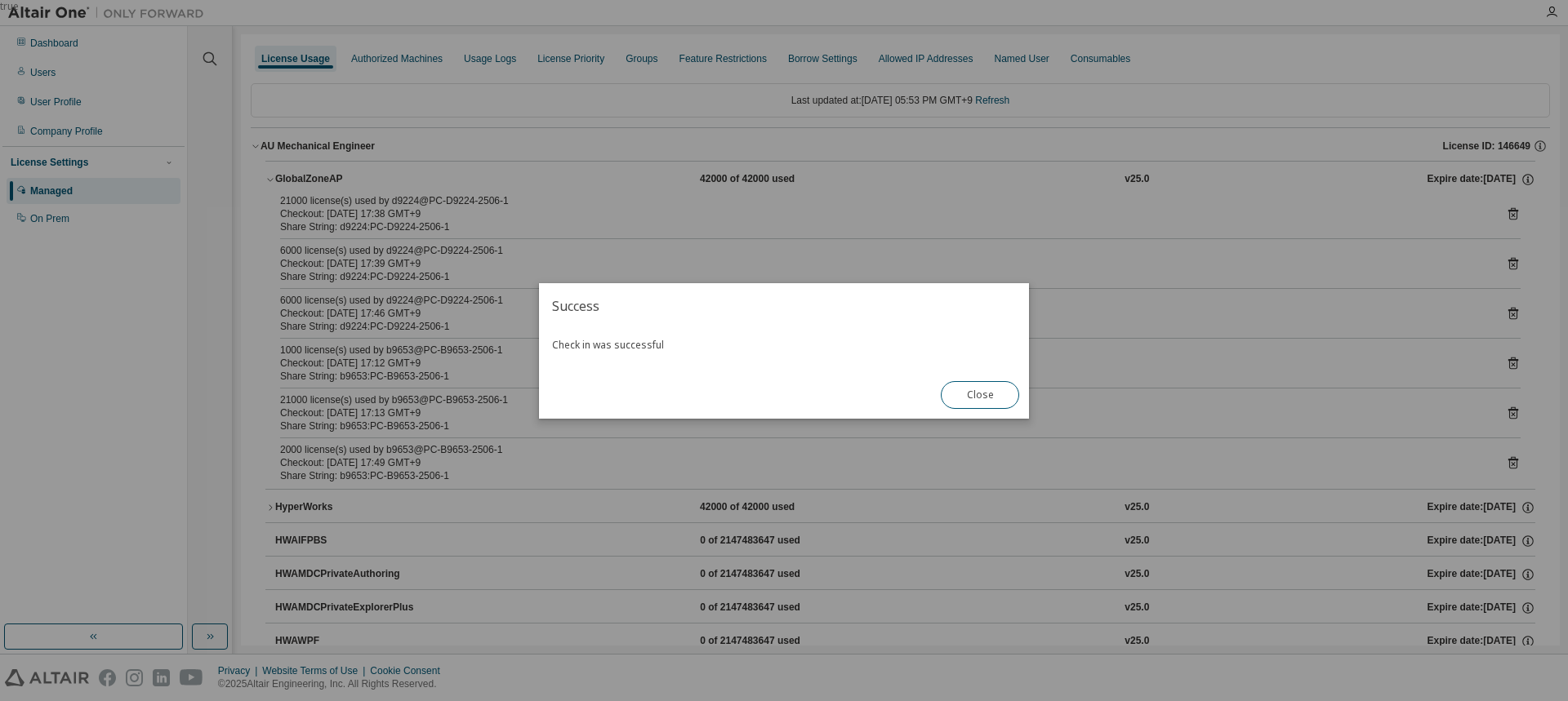
click at [967, 393] on button "Close" at bounding box center [980, 395] width 79 height 28
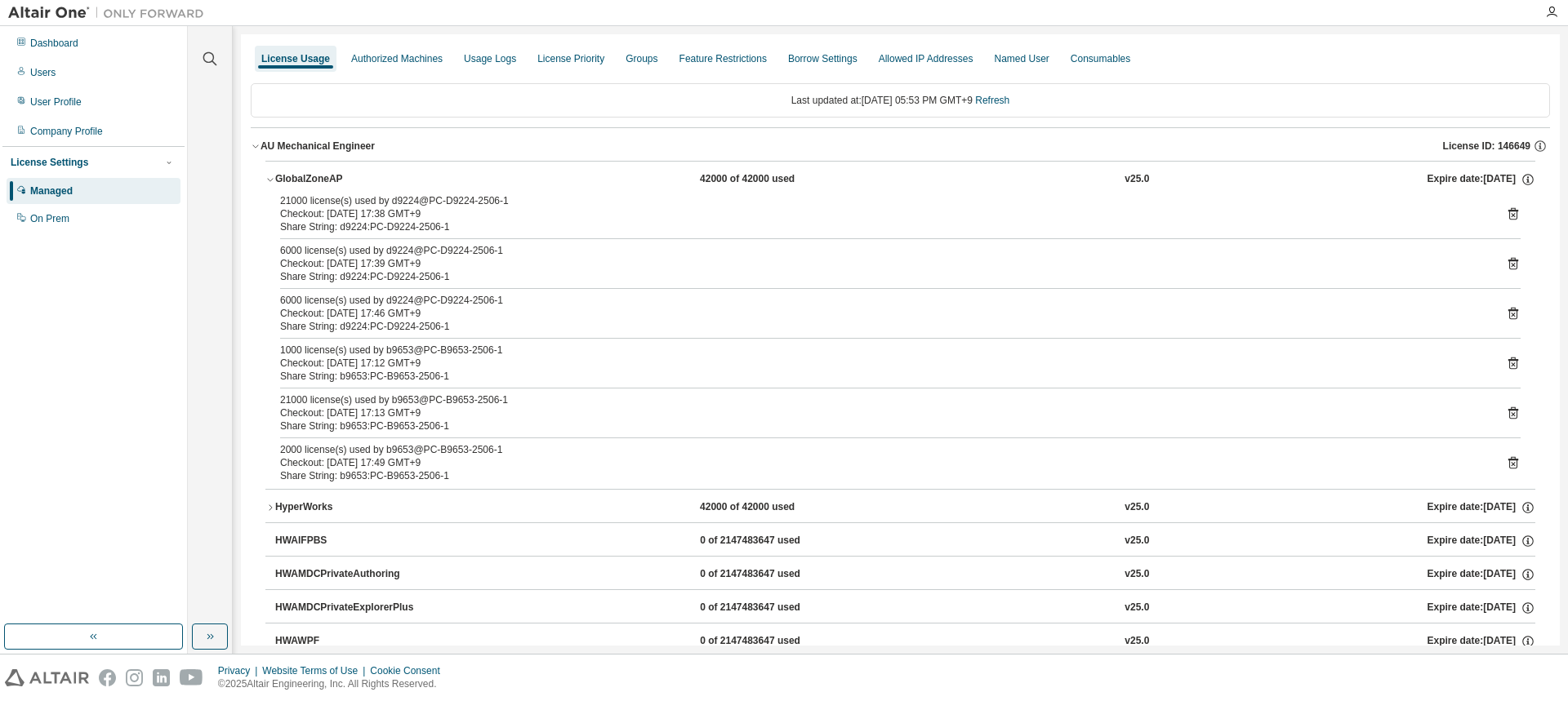
click at [1509, 265] on icon at bounding box center [1514, 263] width 10 height 13
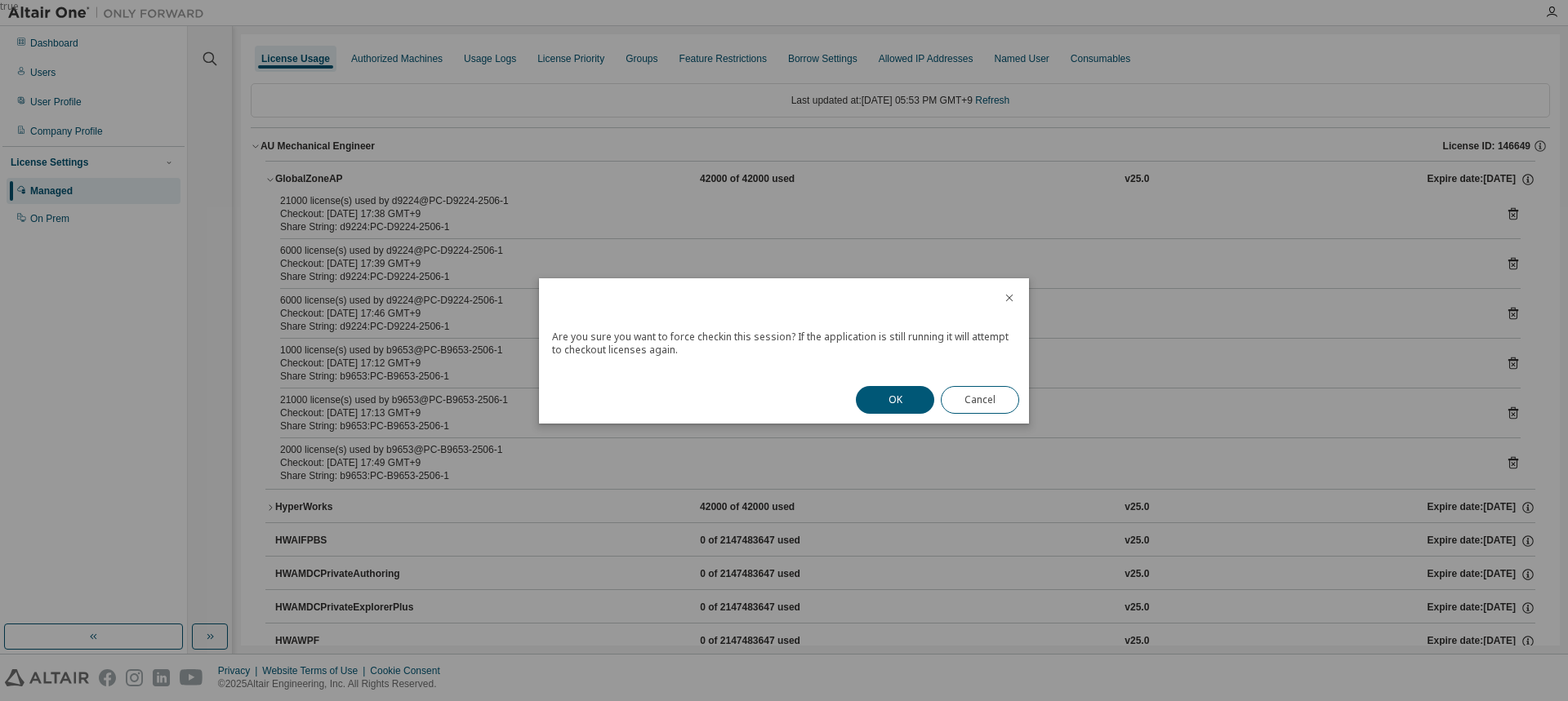
click at [889, 399] on button "OK" at bounding box center [895, 400] width 79 height 28
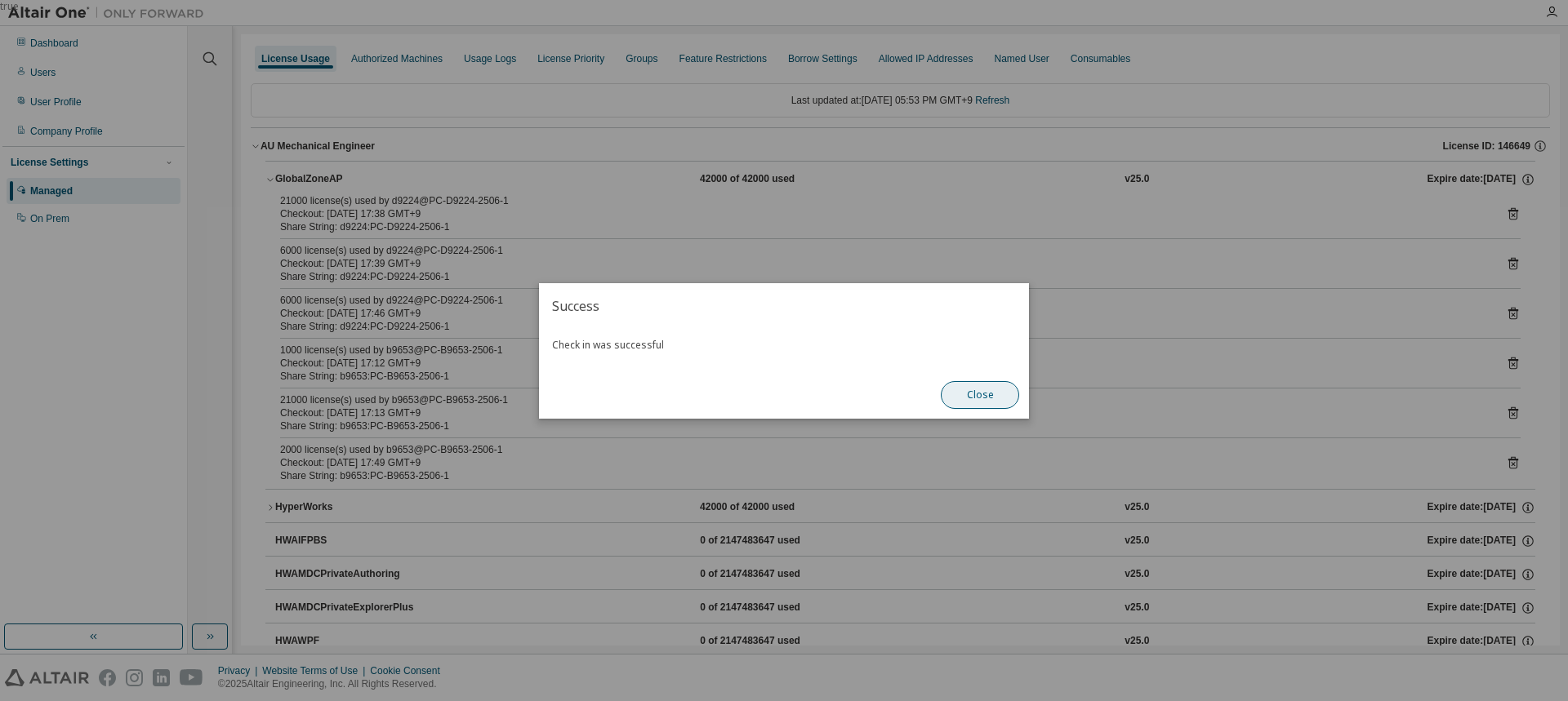
click at [971, 396] on button "Close" at bounding box center [980, 395] width 79 height 28
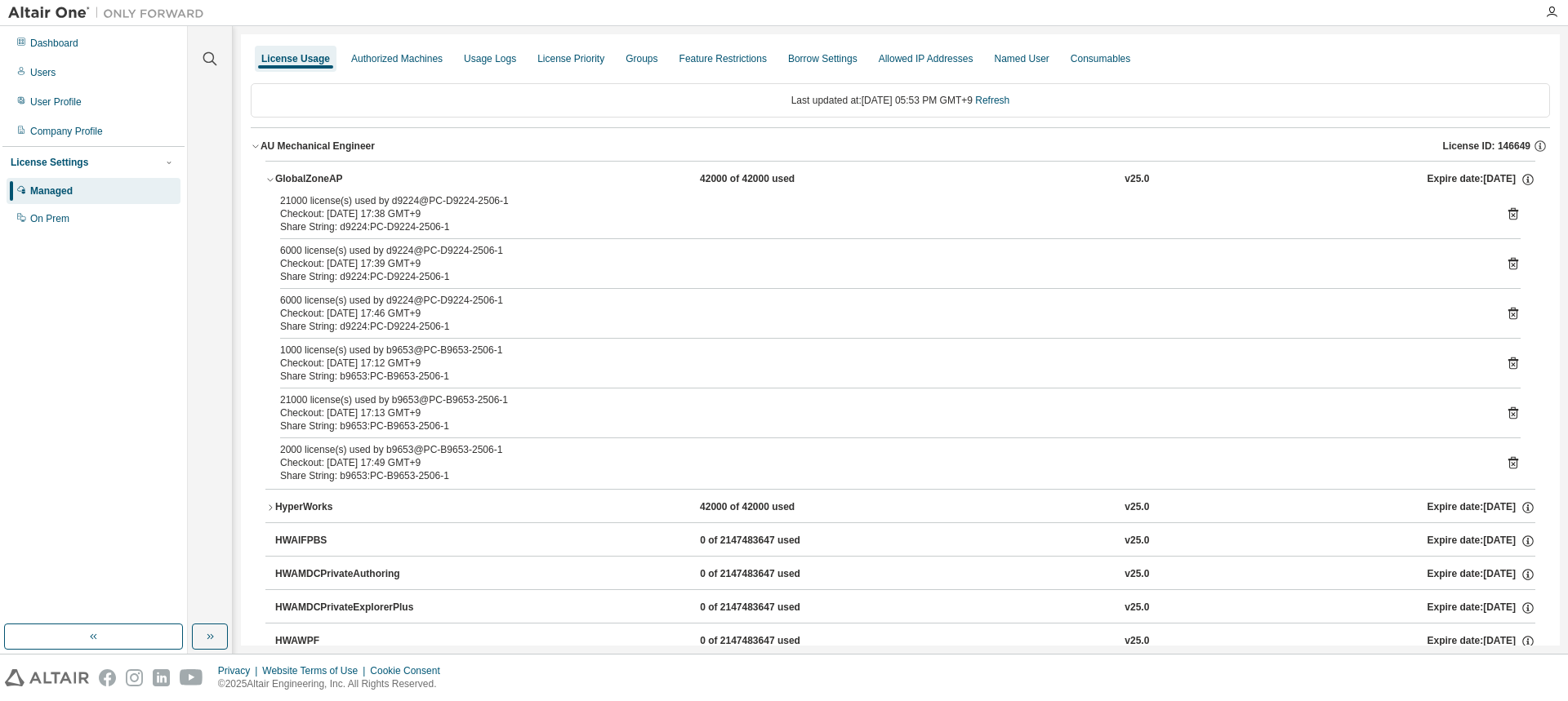
click at [1506, 306] on icon at bounding box center [1513, 313] width 15 height 15
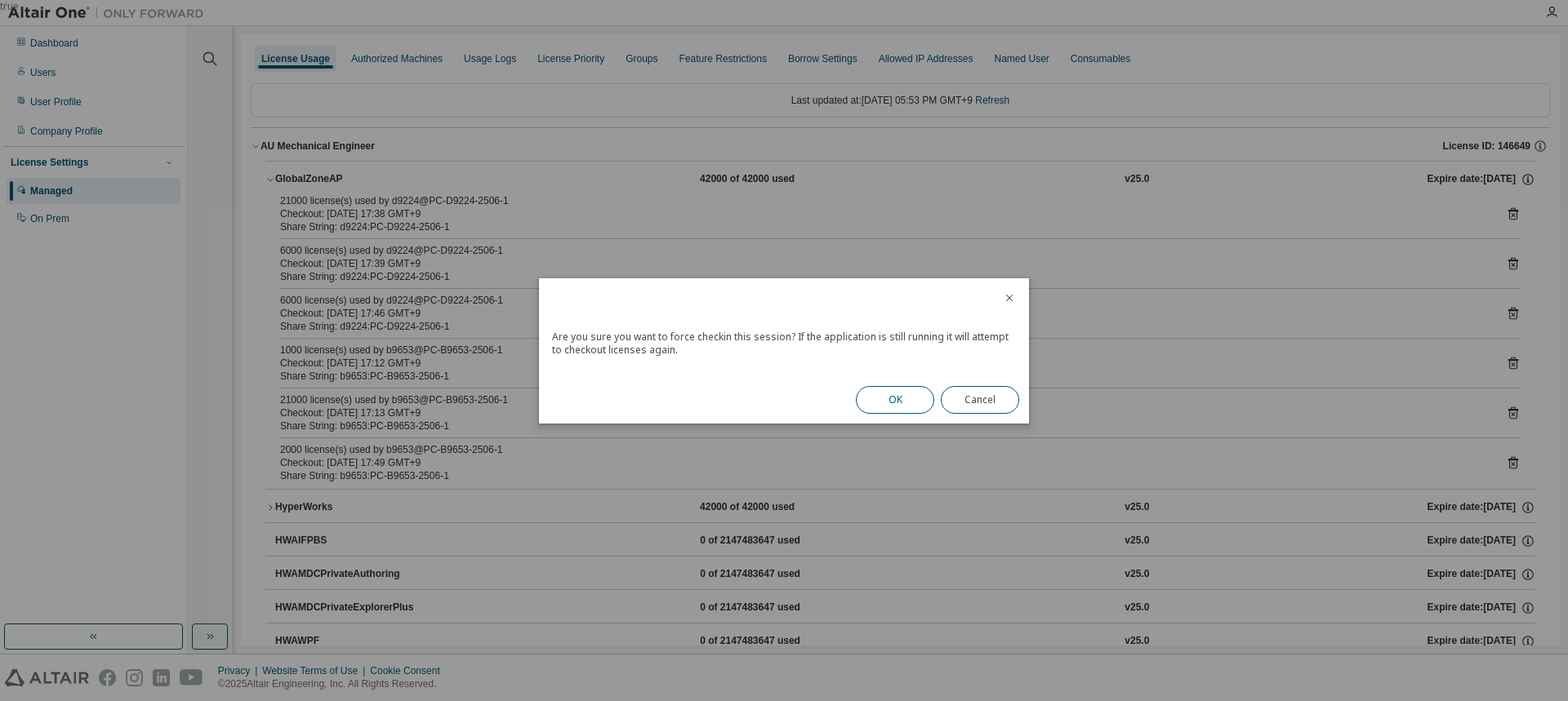
click at [884, 391] on button "OK" at bounding box center [895, 400] width 79 height 28
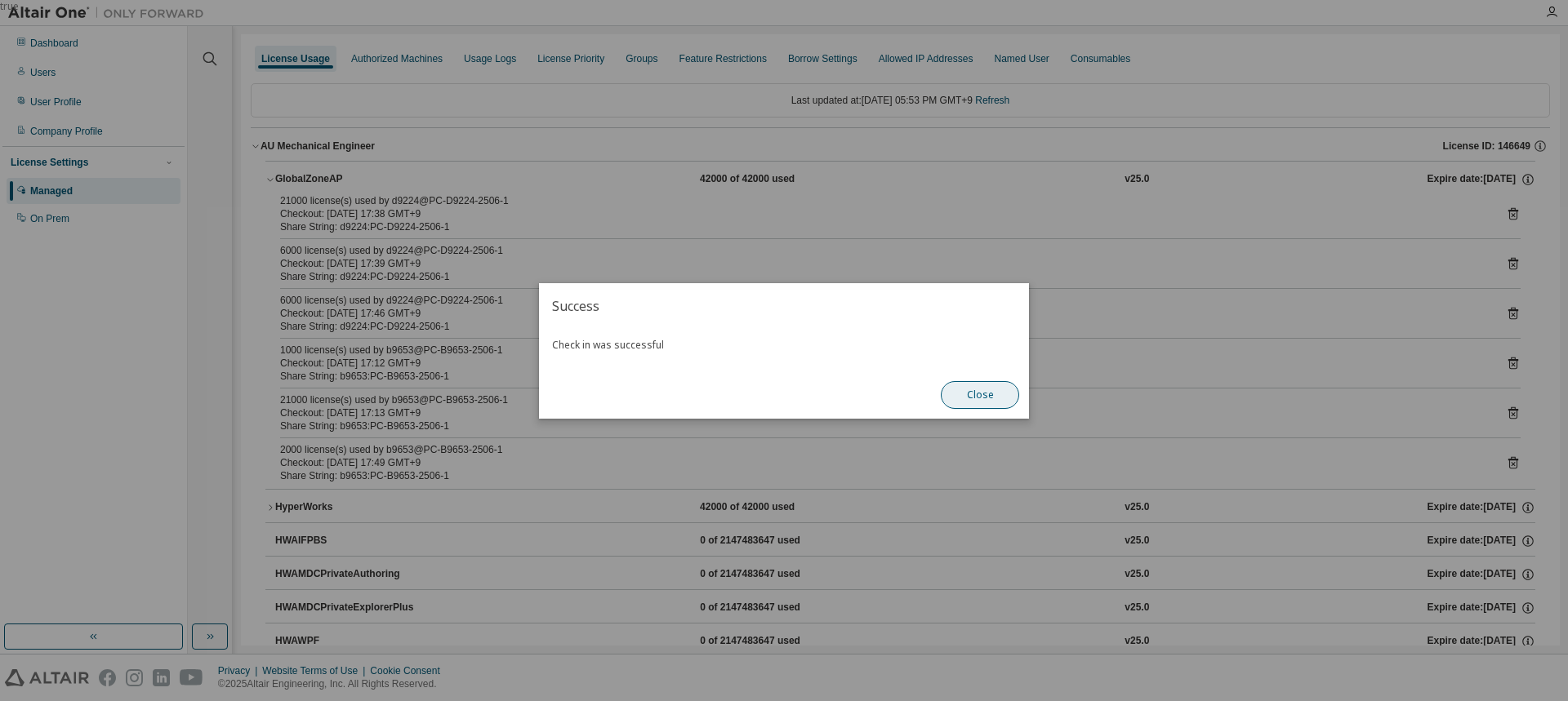
click at [966, 395] on button "Close" at bounding box center [980, 395] width 79 height 28
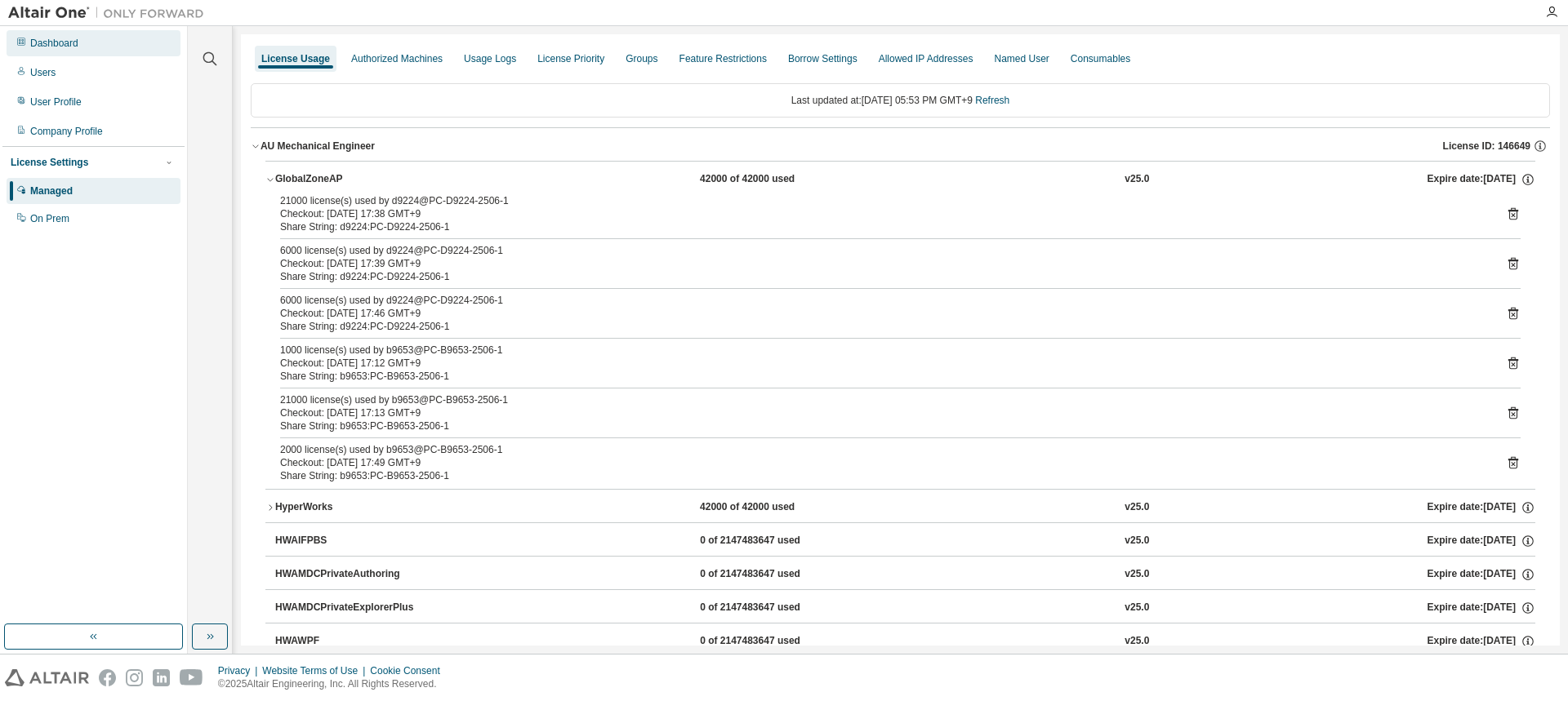
click at [52, 39] on div "Dashboard" at bounding box center [54, 43] width 49 height 13
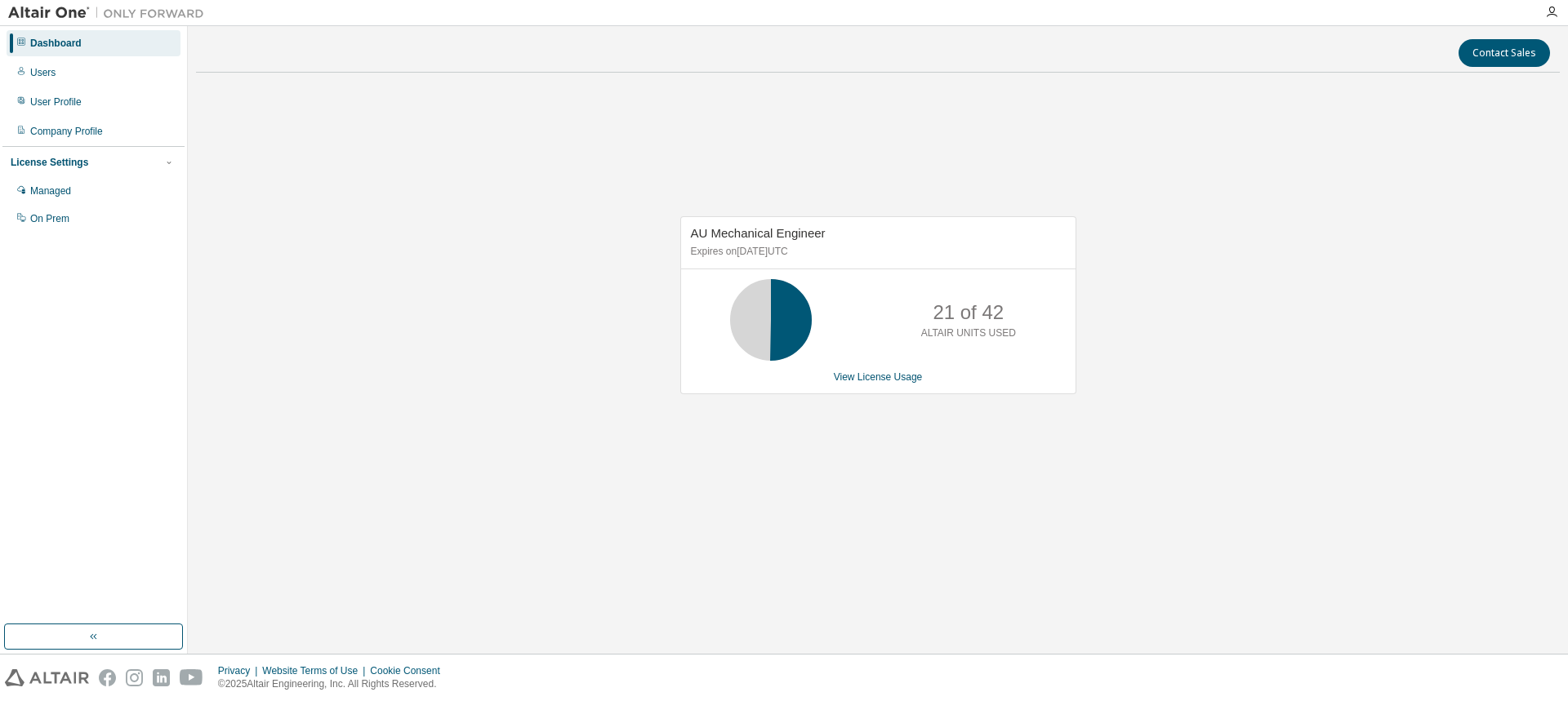
click at [444, 253] on div "AU Mechanical Engineer Expires on [DATE] UTC 21 of 42 ALTAIR UNITS USED View Li…" at bounding box center [878, 313] width 1364 height 456
click at [467, 260] on div "AU Mechanical Engineer Expires on [DATE] UTC 21 of 42 ALTAIR UNITS USED View Li…" at bounding box center [878, 313] width 1364 height 456
click at [464, 246] on div "AU Mechanical Engineer Expires on [DATE] UTC 21 of 42 ALTAIR UNITS USED View Li…" at bounding box center [878, 313] width 1364 height 456
click at [529, 553] on div "Contact Sales AU Mechanical Engineer Expires on [DATE] UTC 21 of 42 ALTAIR UNIT…" at bounding box center [878, 339] width 1364 height 612
